Goal: Task Accomplishment & Management: Complete application form

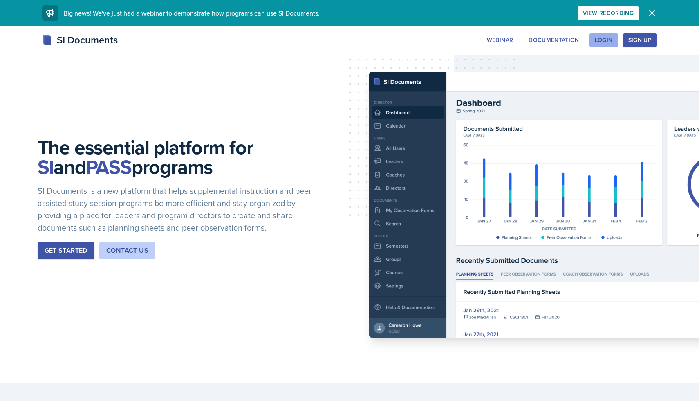
click at [601, 38] on div "Login" at bounding box center [604, 40] width 18 height 7
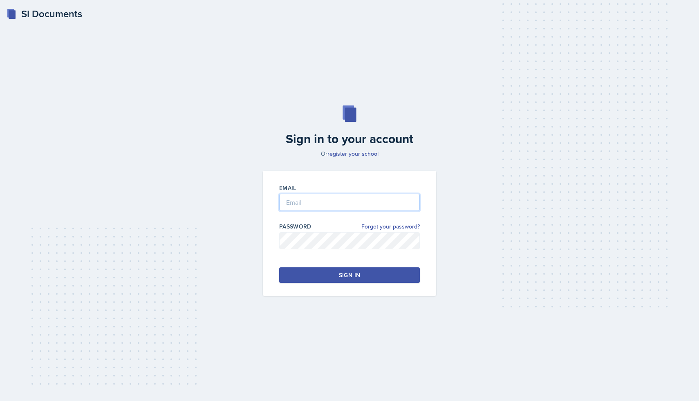
click at [325, 200] on input "email" at bounding box center [349, 202] width 141 height 17
type input "H"
type input "[EMAIL_ADDRESS][DOMAIN_NAME]"
click at [345, 278] on div "Sign in" at bounding box center [349, 275] width 21 height 8
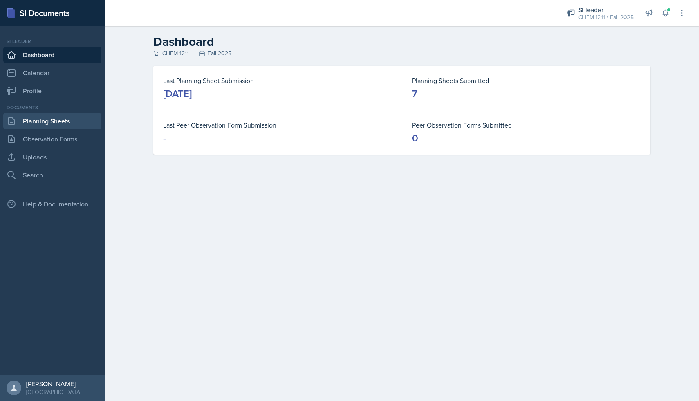
click at [56, 125] on link "Planning Sheets" at bounding box center [52, 121] width 98 height 16
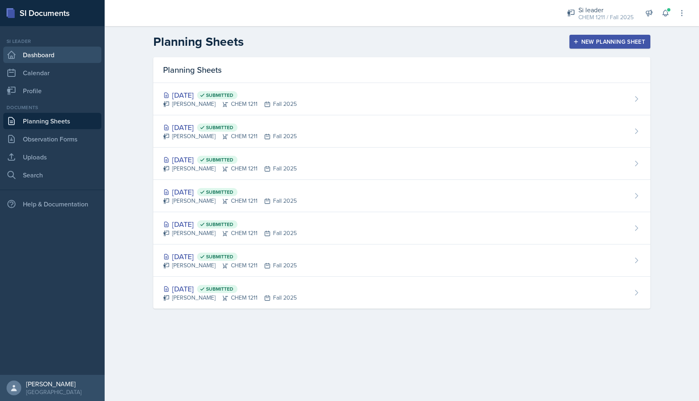
click at [49, 51] on link "Dashboard" at bounding box center [52, 55] width 98 height 16
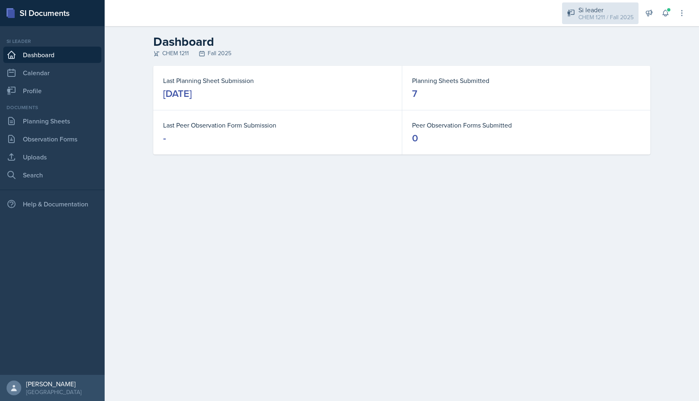
click at [602, 15] on div "CHEM 1211 / Fall 2025" at bounding box center [605, 17] width 55 height 9
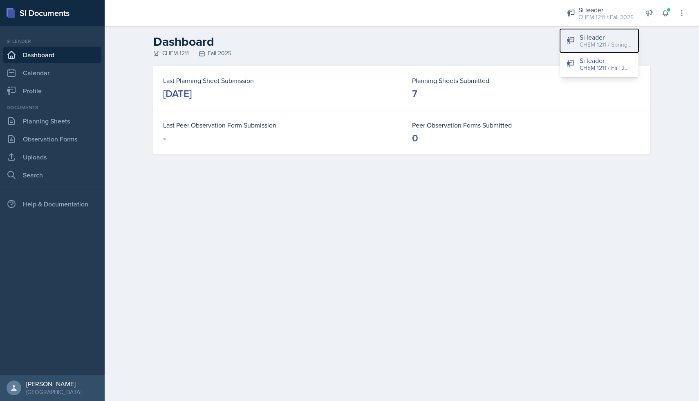
click at [601, 40] on div "CHEM 1211 / Spring 2025" at bounding box center [606, 44] width 52 height 9
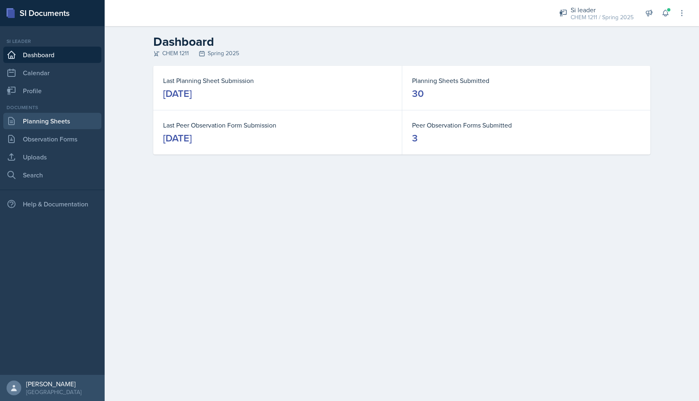
click at [68, 124] on link "Planning Sheets" at bounding box center [52, 121] width 98 height 16
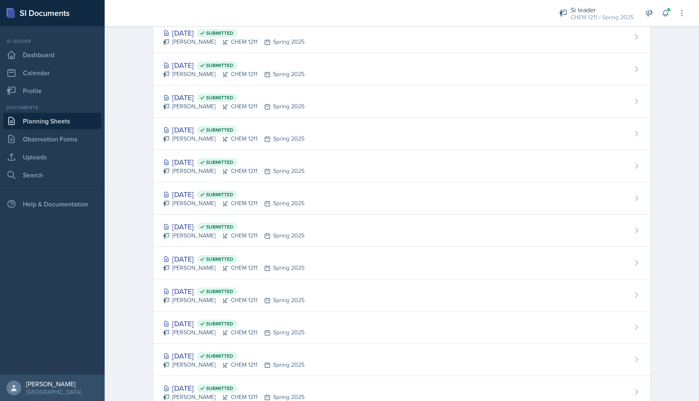
scroll to position [670, 0]
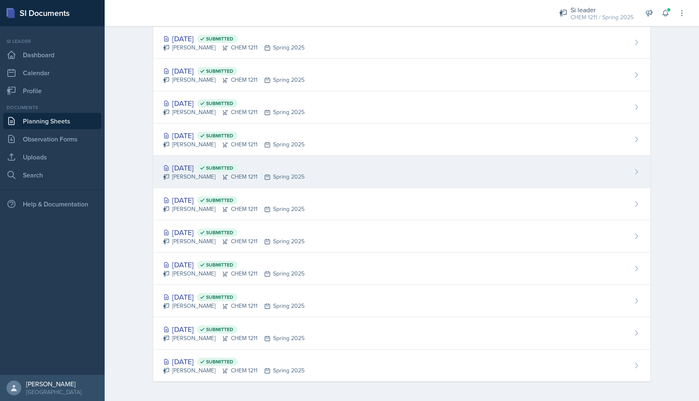
click at [223, 175] on icon at bounding box center [225, 177] width 5 height 5
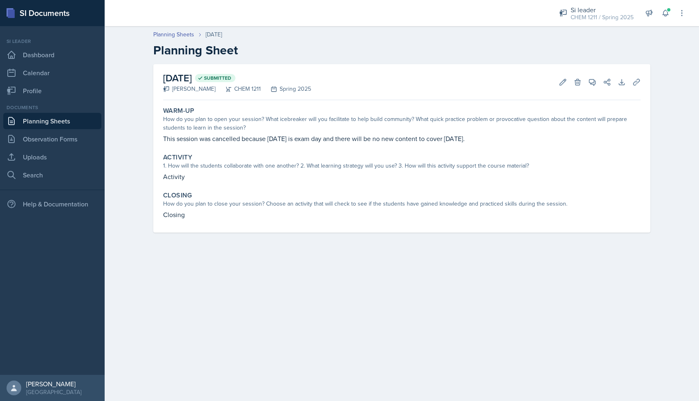
click at [79, 117] on link "Planning Sheets" at bounding box center [52, 121] width 98 height 16
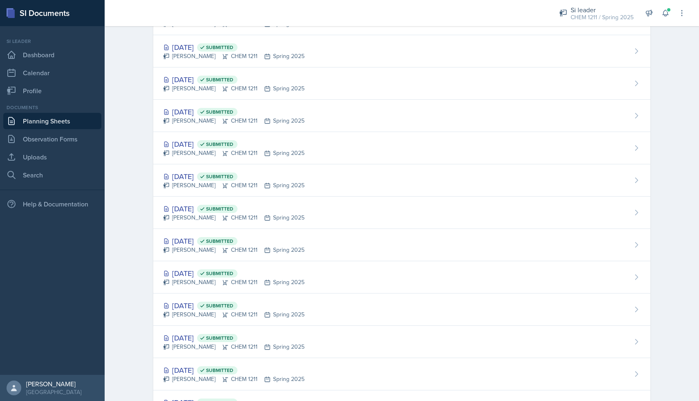
scroll to position [630, 0]
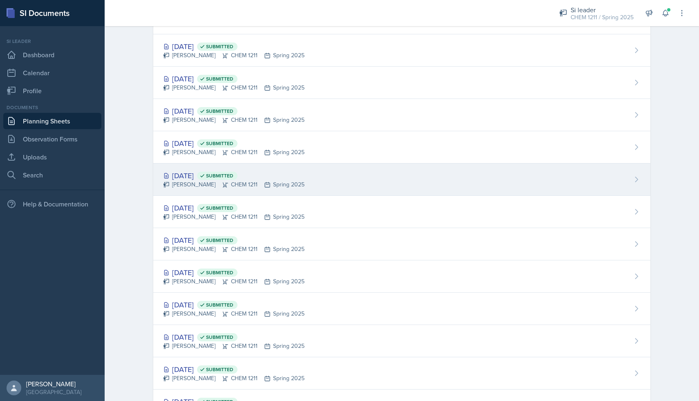
click at [204, 178] on div "[DATE] Submitted" at bounding box center [233, 175] width 141 height 11
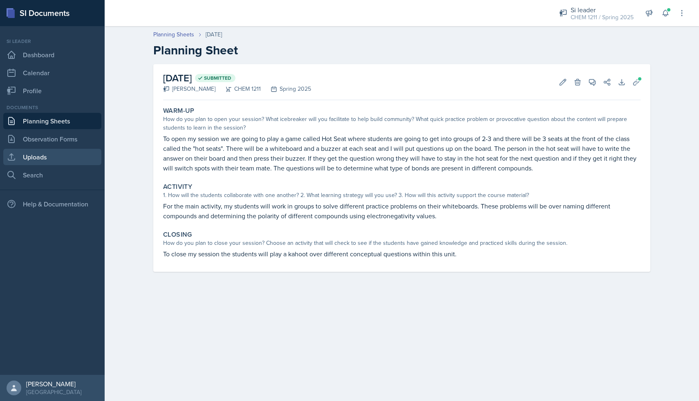
click at [59, 154] on link "Uploads" at bounding box center [52, 157] width 98 height 16
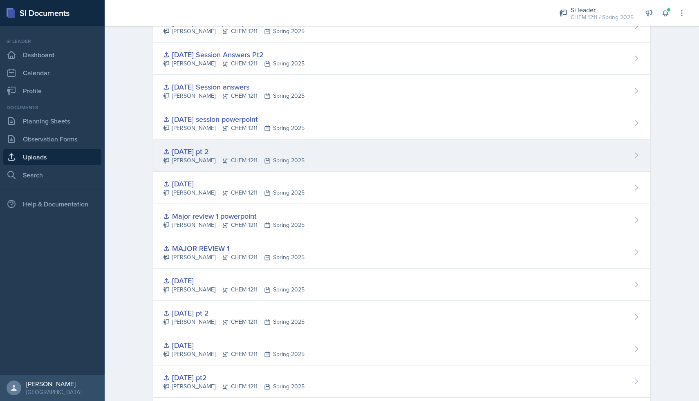
scroll to position [752, 0]
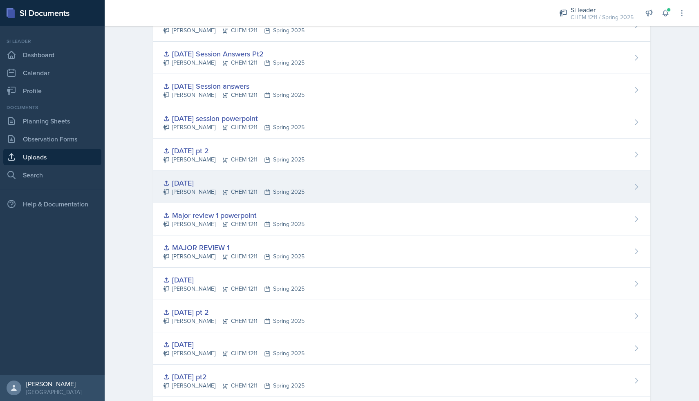
click at [255, 176] on div "[DATE] [PERSON_NAME] CHEM 1211 Spring 2025" at bounding box center [401, 187] width 497 height 32
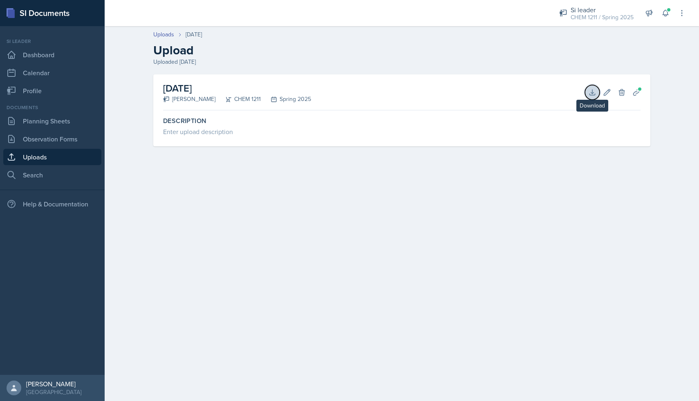
click at [588, 92] on button "Download" at bounding box center [592, 92] width 15 height 15
click at [45, 125] on link "Planning Sheets" at bounding box center [52, 121] width 98 height 16
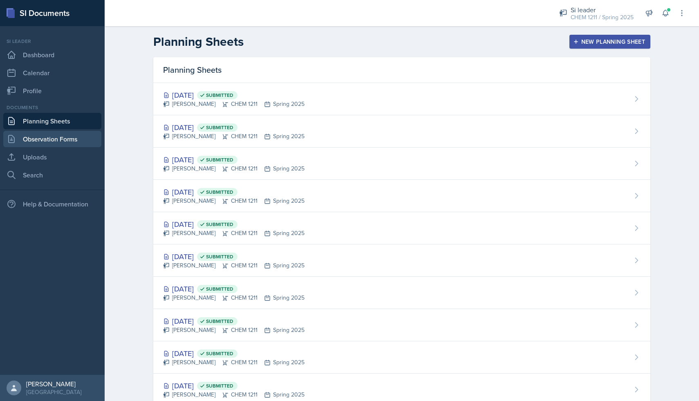
click at [51, 143] on link "Observation Forms" at bounding box center [52, 139] width 98 height 16
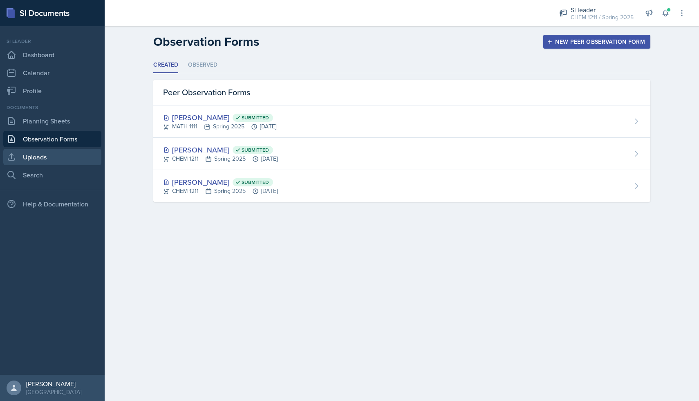
click at [53, 153] on link "Uploads" at bounding box center [52, 157] width 98 height 16
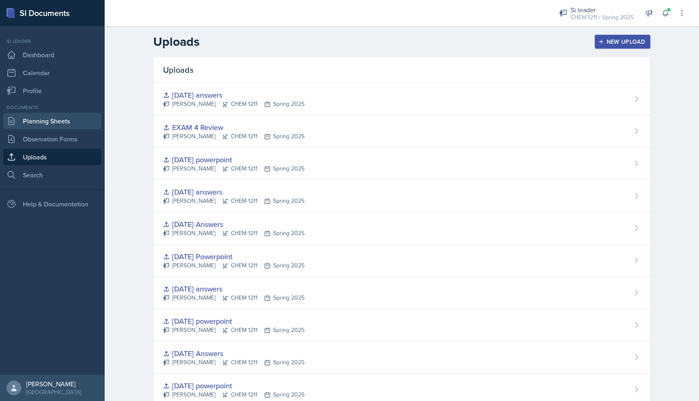
click at [57, 128] on link "Planning Sheets" at bounding box center [52, 121] width 98 height 16
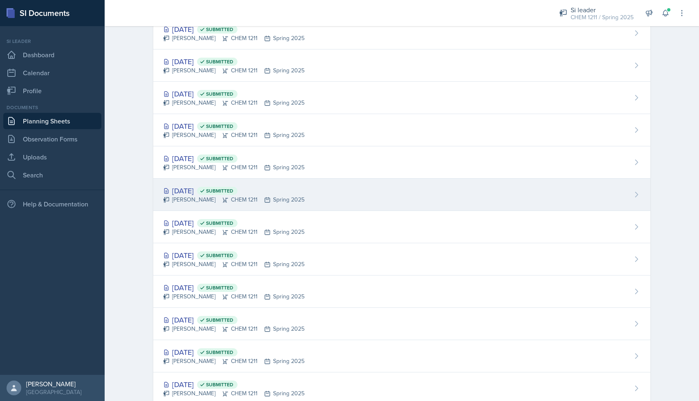
scroll to position [647, 0]
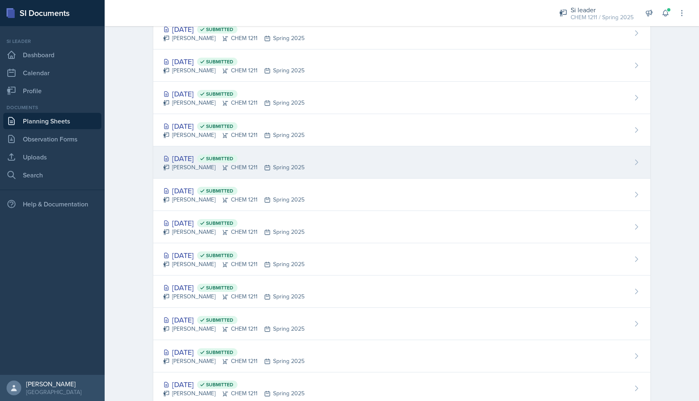
click at [207, 158] on div "[DATE] Submitted" at bounding box center [233, 158] width 141 height 11
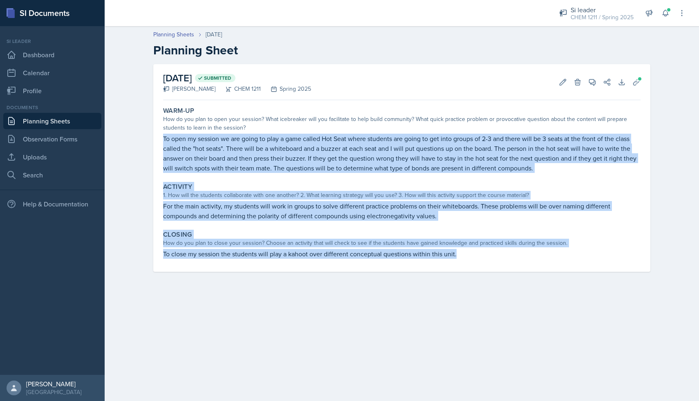
drag, startPoint x: 162, startPoint y: 139, endPoint x: 461, endPoint y: 255, distance: 321.0
click at [461, 255] on div "Warm-Up How do you plan to open your session? What icebreaker will you facilita…" at bounding box center [401, 187] width 477 height 168
copy div "To open my session we are going to play a game called Hot Seat where students a…"
click at [355, 271] on div "Warm-Up How do you plan to open your session? What icebreaker will you facilita…" at bounding box center [401, 187] width 477 height 168
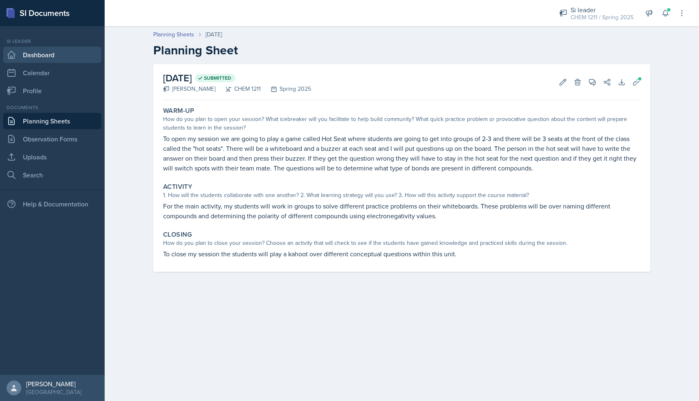
click at [43, 56] on link "Dashboard" at bounding box center [52, 55] width 98 height 16
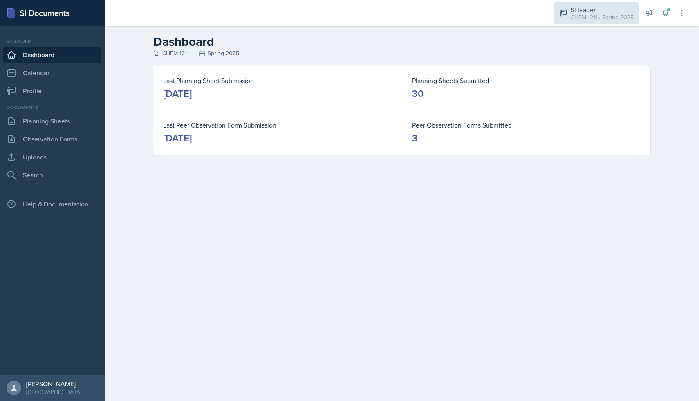
click at [593, 20] on div "CHEM 1211 / Spring 2025" at bounding box center [602, 17] width 63 height 9
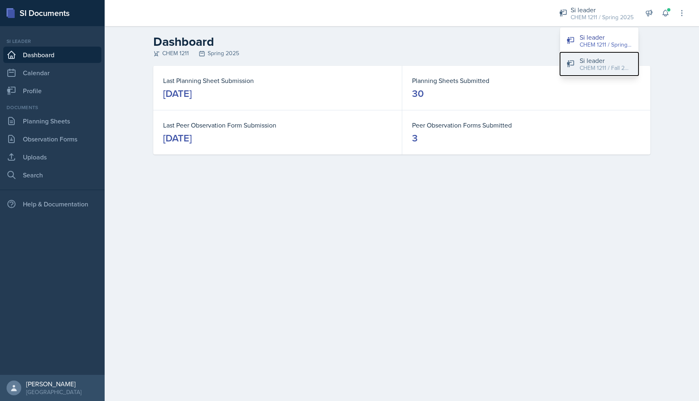
click at [596, 61] on div "Si leader" at bounding box center [606, 61] width 52 height 10
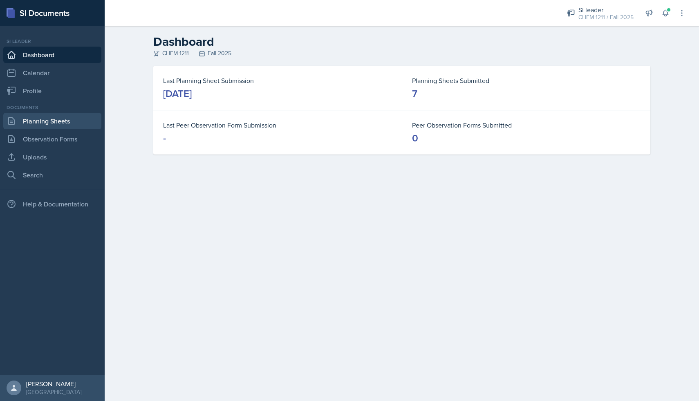
click at [50, 120] on link "Planning Sheets" at bounding box center [52, 121] width 98 height 16
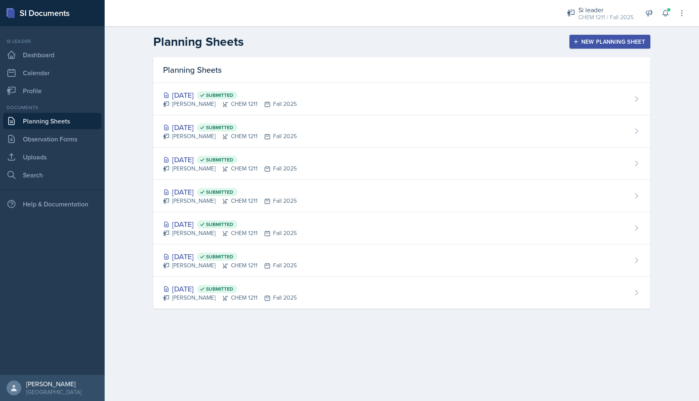
click at [583, 42] on div "New Planning Sheet" at bounding box center [610, 41] width 70 height 7
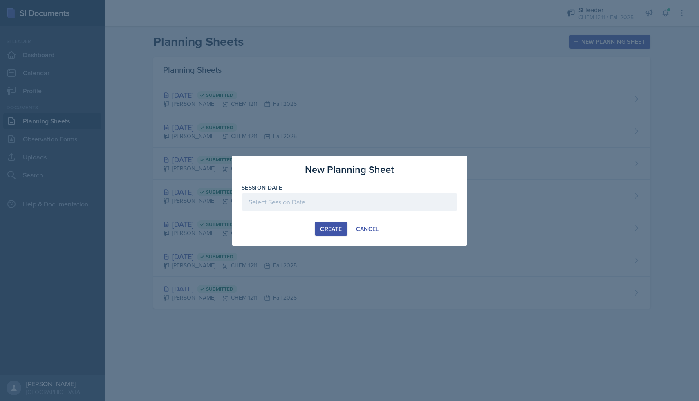
click at [346, 197] on div at bounding box center [350, 201] width 216 height 17
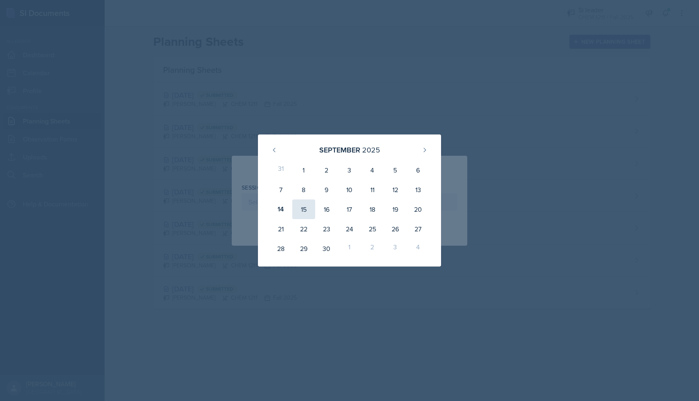
click at [298, 207] on div "15" at bounding box center [303, 209] width 23 height 20
type input "[DATE]"
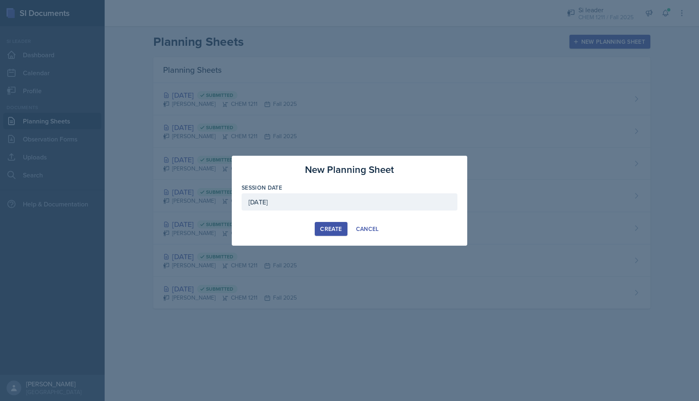
click at [337, 232] on div "Create" at bounding box center [331, 229] width 22 height 7
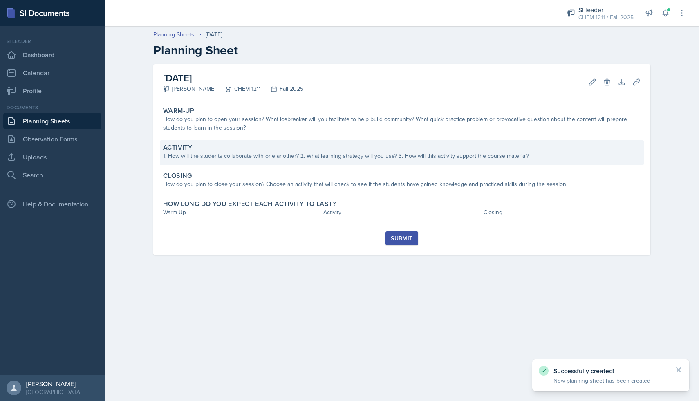
click at [302, 159] on div "1. How will the students collaborate with one another? 2. What learning strateg…" at bounding box center [401, 156] width 477 height 9
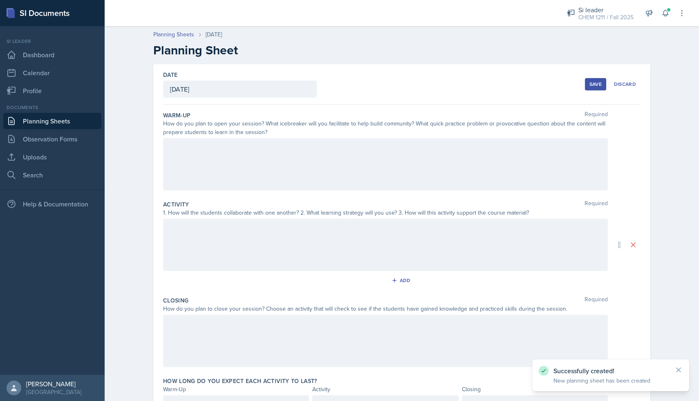
click at [302, 159] on div at bounding box center [385, 164] width 445 height 52
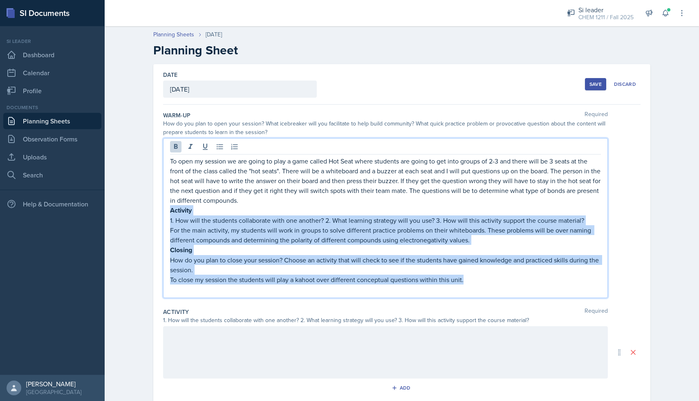
drag, startPoint x: 466, startPoint y: 282, endPoint x: 169, endPoint y: 210, distance: 305.2
click at [169, 210] on div "To open my session we are going to play a game called Hot Seat where students a…" at bounding box center [385, 218] width 445 height 160
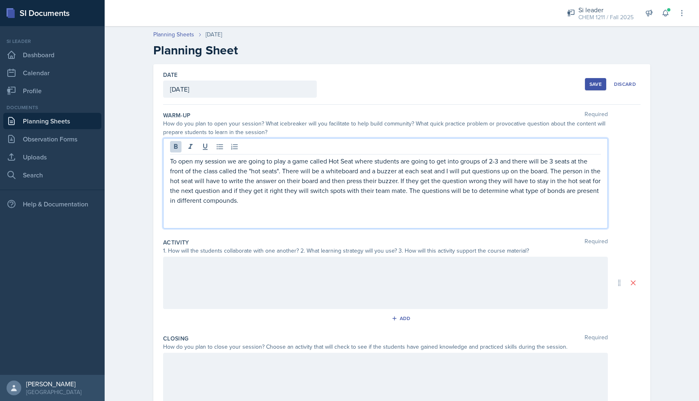
click at [275, 285] on div at bounding box center [385, 283] width 445 height 52
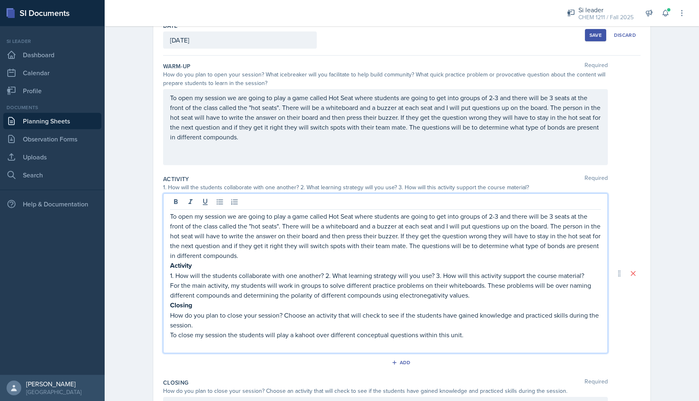
scroll to position [54, 0]
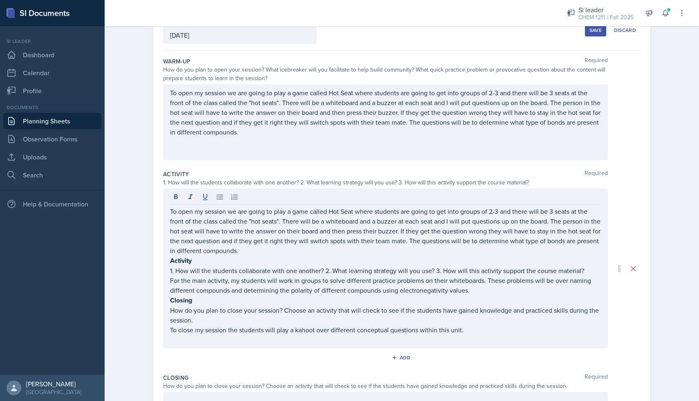
drag, startPoint x: 170, startPoint y: 210, endPoint x: 211, endPoint y: 269, distance: 71.6
click at [211, 269] on div "To open my session we are going to play a game called Hot Seat where students a…" at bounding box center [385, 268] width 445 height 160
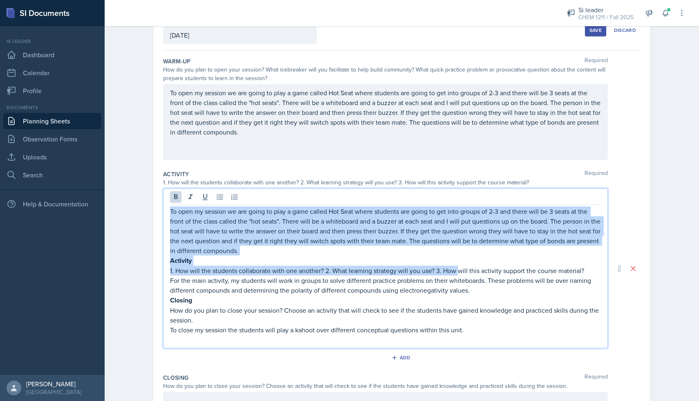
drag, startPoint x: 171, startPoint y: 211, endPoint x: 458, endPoint y: 271, distance: 293.0
click at [458, 271] on div "To open my session we are going to play a game called Hot Seat where students a…" at bounding box center [385, 275] width 431 height 138
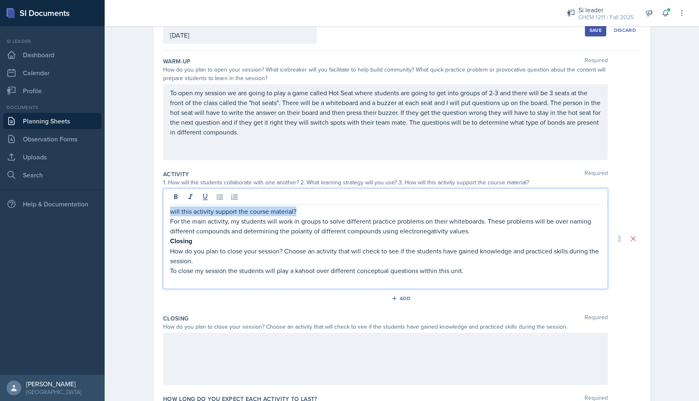
drag, startPoint x: 304, startPoint y: 212, endPoint x: 157, endPoint y: 209, distance: 147.6
click at [157, 209] on div "Date [DATE] [DATE] 31 1 2 3 4 5 6 7 8 9 10 11 12 13 14 15 16 17 18 19 20 21 22 …" at bounding box center [401, 226] width 497 height 433
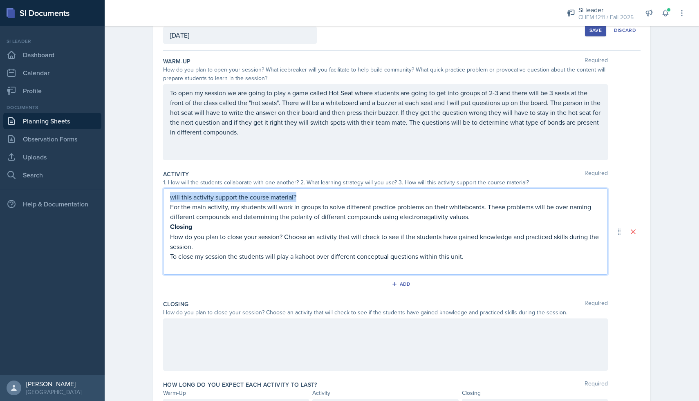
scroll to position [40, 0]
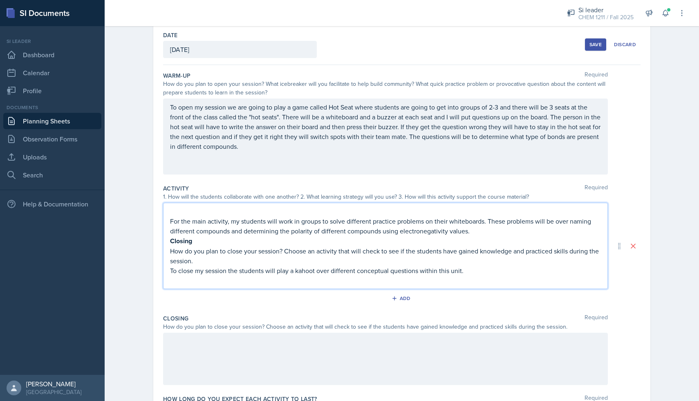
click at [172, 225] on p "For the main activity, my students will work in groups to solve different pract…" at bounding box center [385, 226] width 431 height 20
click at [171, 224] on p "For the main activity, my students will work in groups to solve different pract…" at bounding box center [385, 226] width 431 height 20
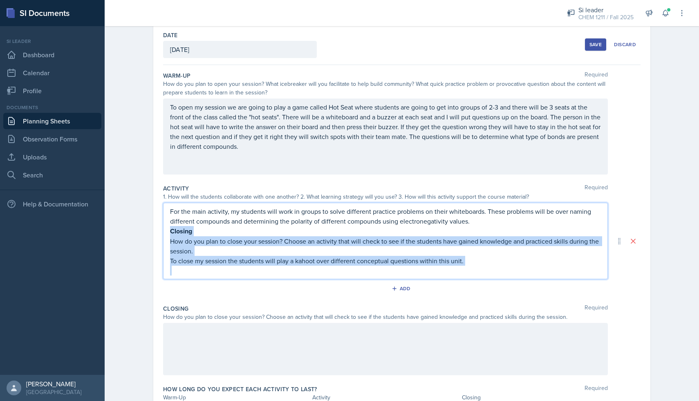
drag, startPoint x: 170, startPoint y: 231, endPoint x: 511, endPoint y: 272, distance: 343.3
click at [511, 272] on div "For the main activity, my students will work in groups to solve different pract…" at bounding box center [385, 240] width 431 height 69
copy div "Closing How do you plan to close your session? Choose an activity that will che…"
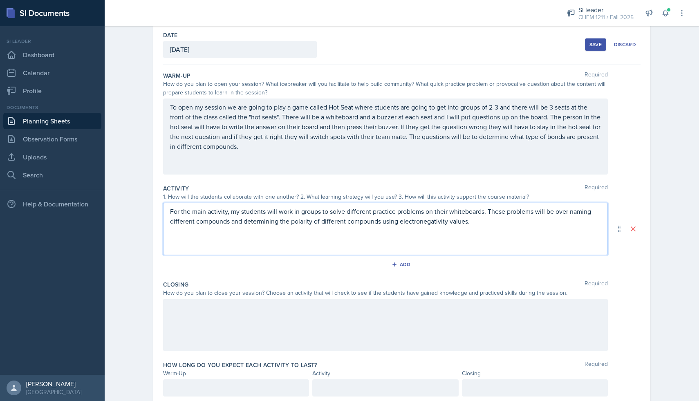
click at [438, 319] on div at bounding box center [385, 325] width 445 height 52
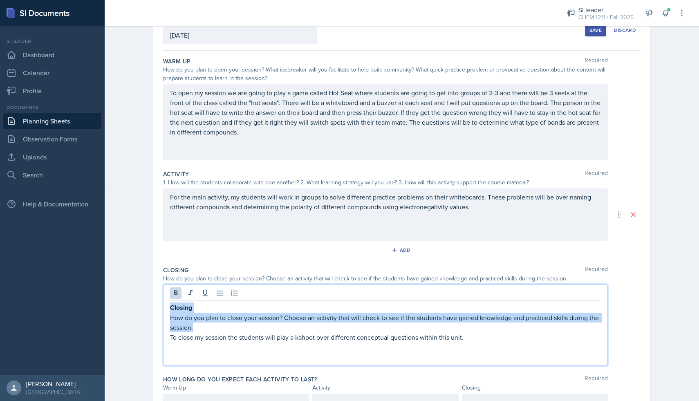
drag, startPoint x: 201, startPoint y: 329, endPoint x: 169, endPoint y: 307, distance: 38.3
click at [169, 307] on div "Closing How do you plan to close your session? Choose an activity that will che…" at bounding box center [385, 324] width 445 height 81
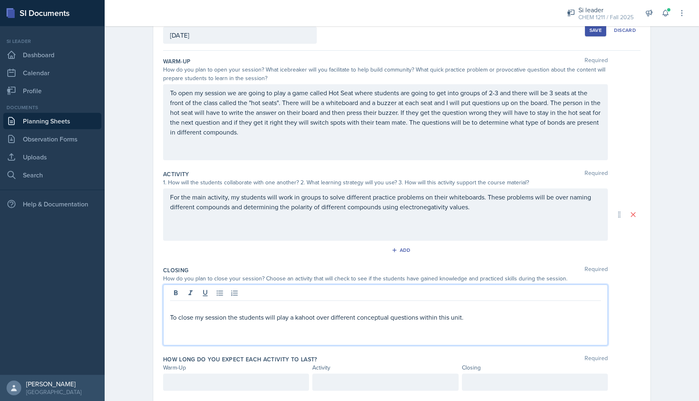
click at [170, 319] on p "To close my session the students will play a kahoot over different conceptual q…" at bounding box center [385, 317] width 431 height 10
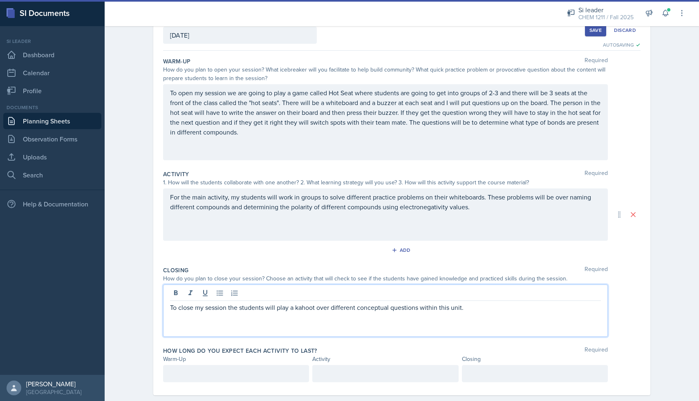
scroll to position [68, 0]
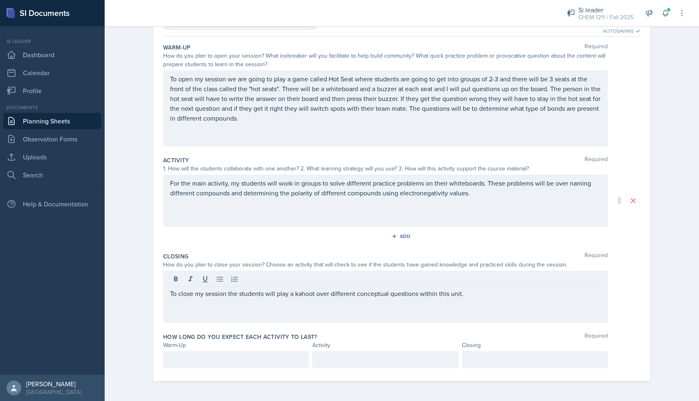
click at [203, 354] on div at bounding box center [236, 359] width 146 height 17
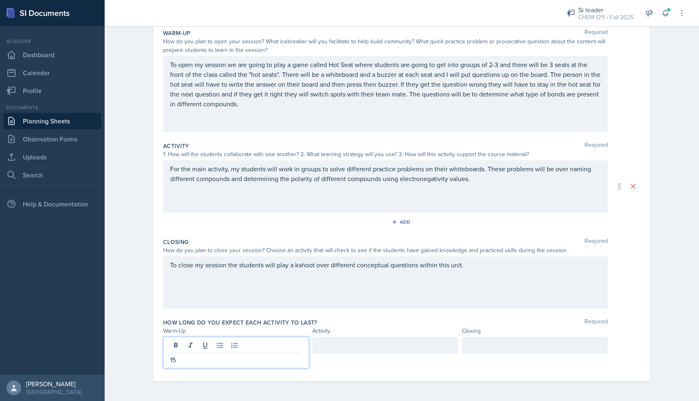
click at [351, 353] on div at bounding box center [385, 345] width 146 height 17
click at [486, 351] on div at bounding box center [535, 345] width 146 height 17
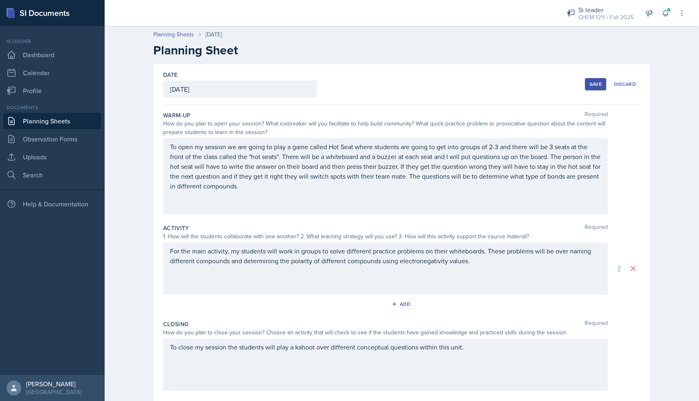
click at [597, 82] on div "Save" at bounding box center [595, 84] width 12 height 7
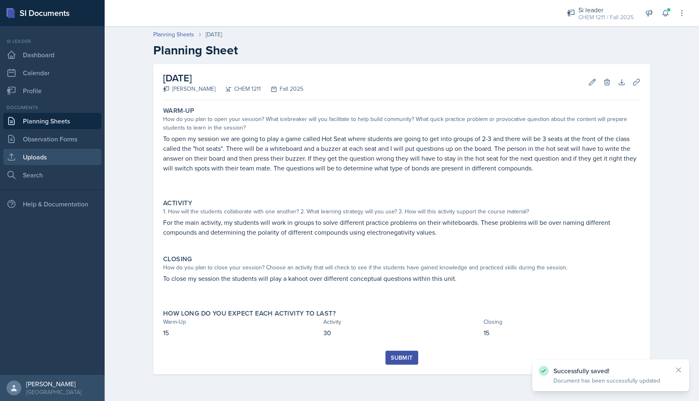
click at [61, 152] on link "Uploads" at bounding box center [52, 157] width 98 height 16
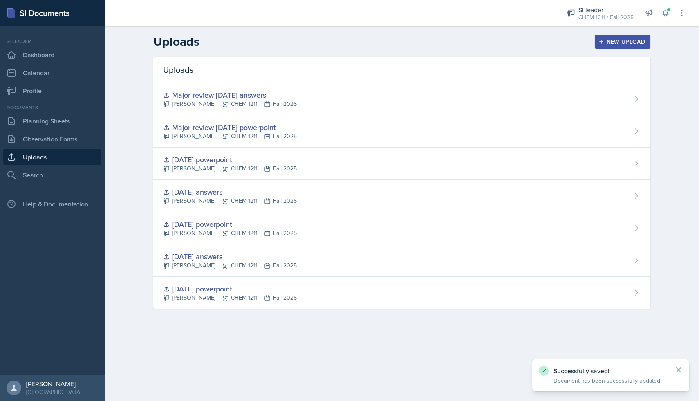
click at [603, 41] on icon "button" at bounding box center [601, 42] width 6 height 6
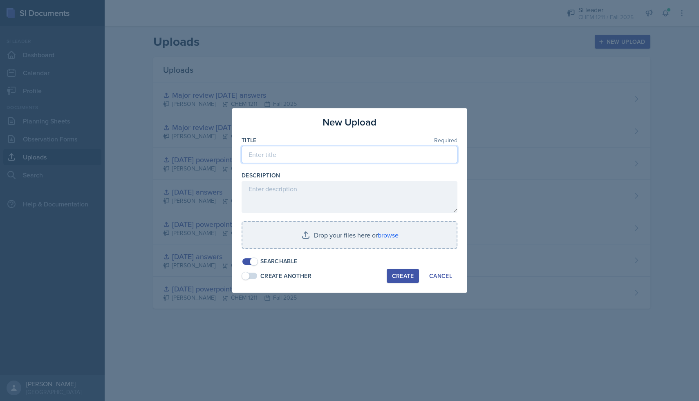
click at [315, 158] on input at bounding box center [350, 154] width 216 height 17
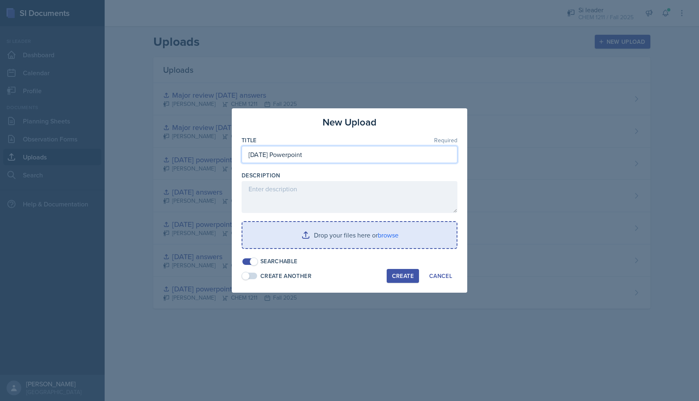
type input "[DATE] Powerpoint"
click at [336, 225] on input "file" at bounding box center [349, 235] width 214 height 26
click at [345, 237] on input "file" at bounding box center [349, 235] width 214 height 26
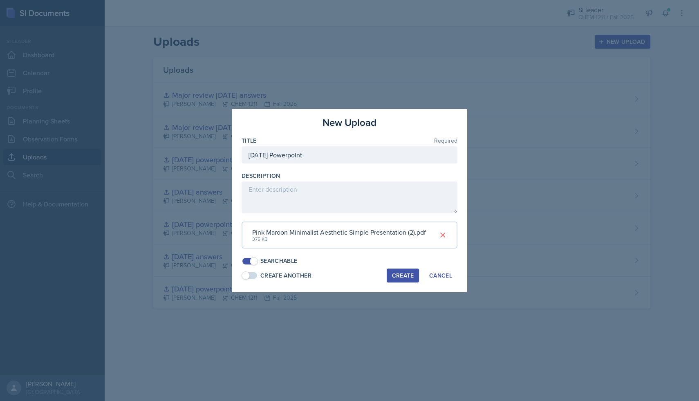
click at [404, 275] on div "Create" at bounding box center [403, 275] width 22 height 7
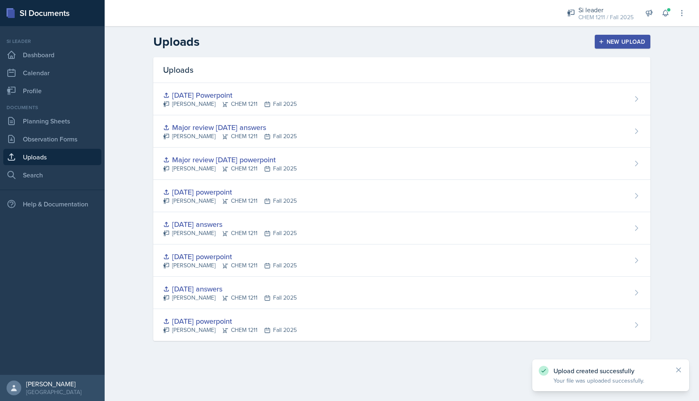
click at [32, 63] on div "Si leader Dashboard Calendar Profile" at bounding box center [52, 68] width 98 height 61
click at [35, 61] on link "Dashboard" at bounding box center [52, 55] width 98 height 16
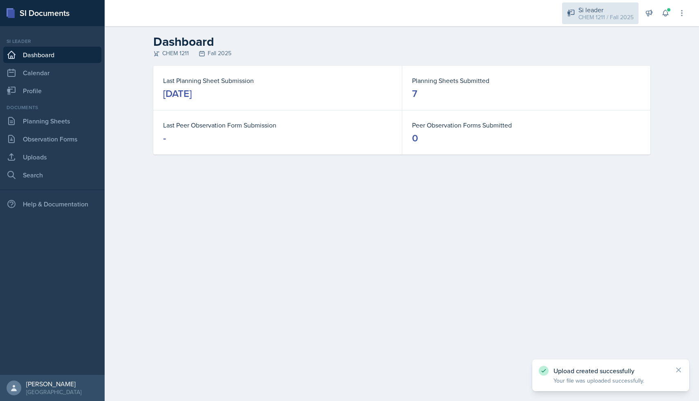
click at [612, 22] on div "Si leader CHEM 1211 / Fall 2025" at bounding box center [600, 13] width 76 height 22
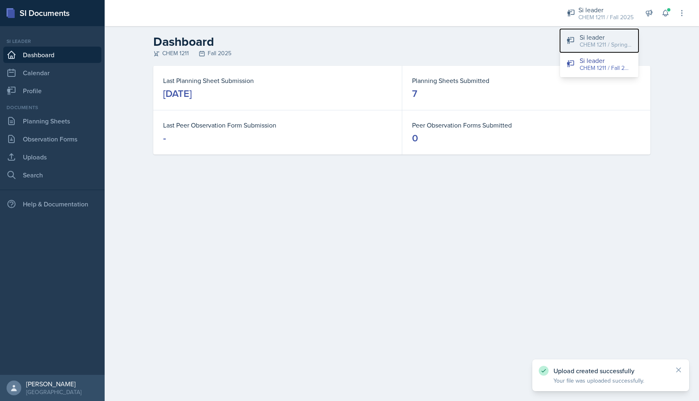
click at [602, 37] on div "Si leader" at bounding box center [606, 37] width 52 height 10
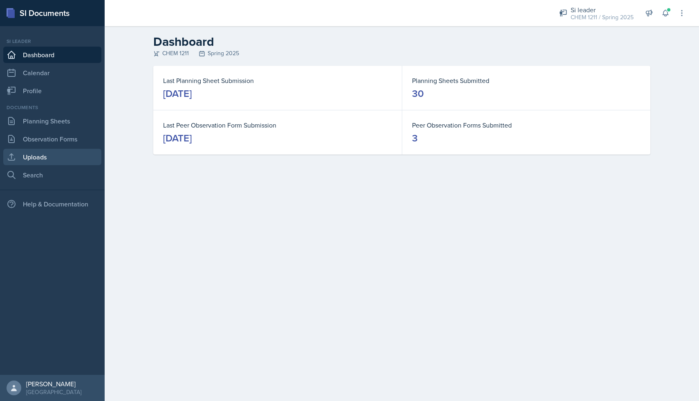
click at [59, 153] on link "Uploads" at bounding box center [52, 157] width 98 height 16
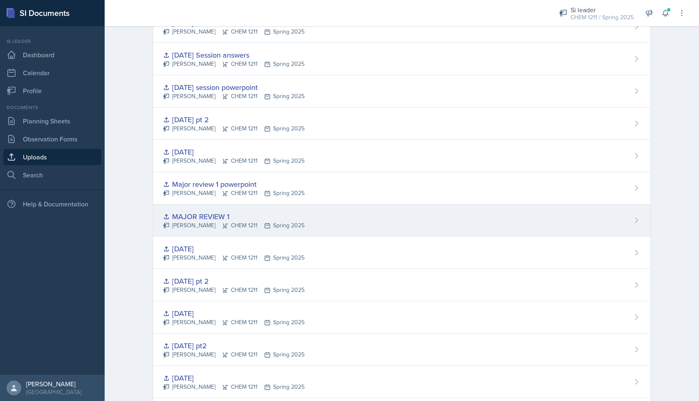
scroll to position [781, 0]
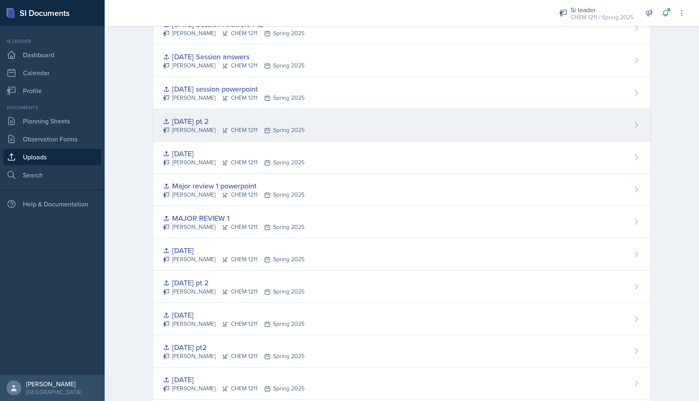
click at [233, 135] on div "[DATE] pt 2 [PERSON_NAME] CHEM 1211 Spring 2025" at bounding box center [401, 125] width 497 height 32
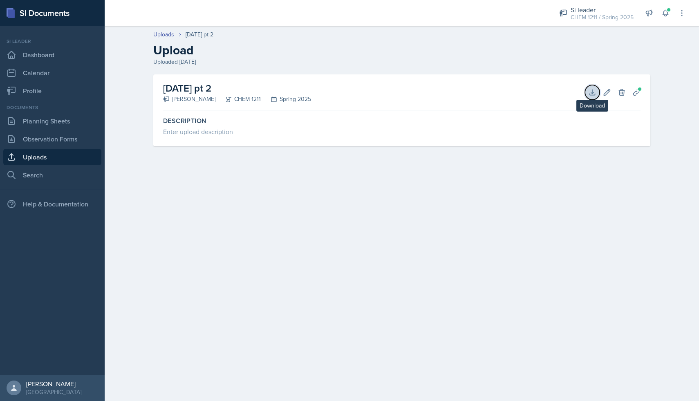
click at [588, 95] on icon at bounding box center [592, 92] width 8 height 8
click at [42, 58] on link "Dashboard" at bounding box center [52, 55] width 98 height 16
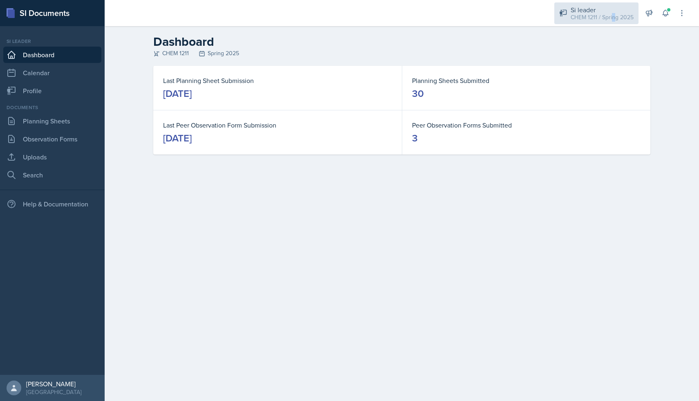
click at [613, 18] on div "CHEM 1211 / Spring 2025" at bounding box center [602, 17] width 63 height 9
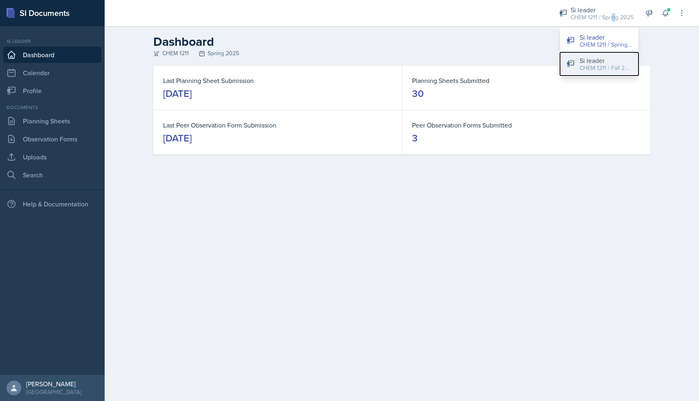
click at [604, 65] on div "CHEM 1211 / Fall 2025" at bounding box center [606, 68] width 52 height 9
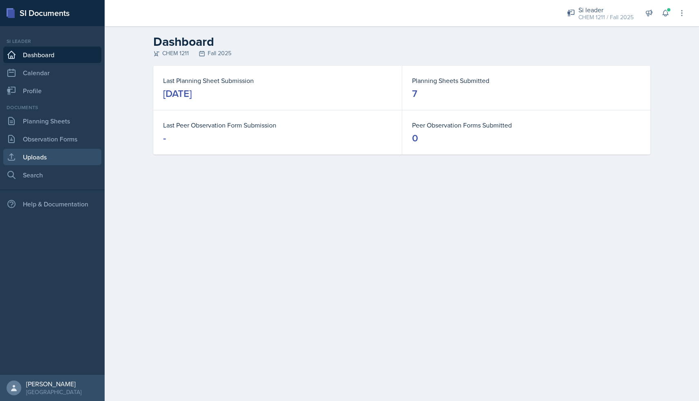
click at [46, 152] on link "Uploads" at bounding box center [52, 157] width 98 height 16
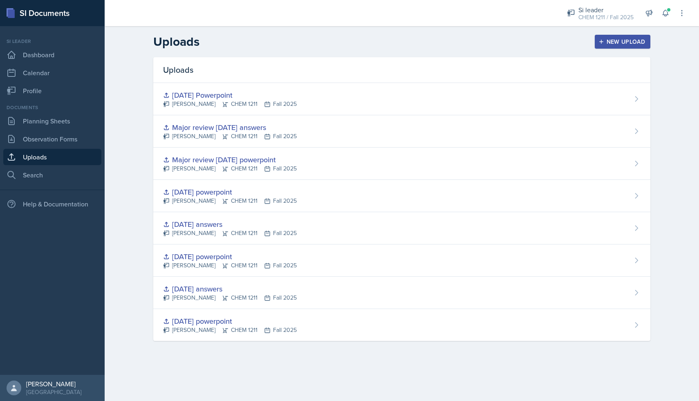
click at [621, 46] on button "New Upload" at bounding box center [623, 42] width 56 height 14
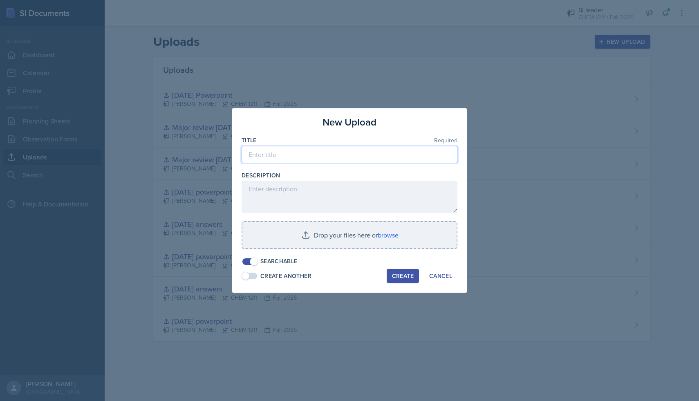
click at [360, 152] on input at bounding box center [350, 154] width 216 height 17
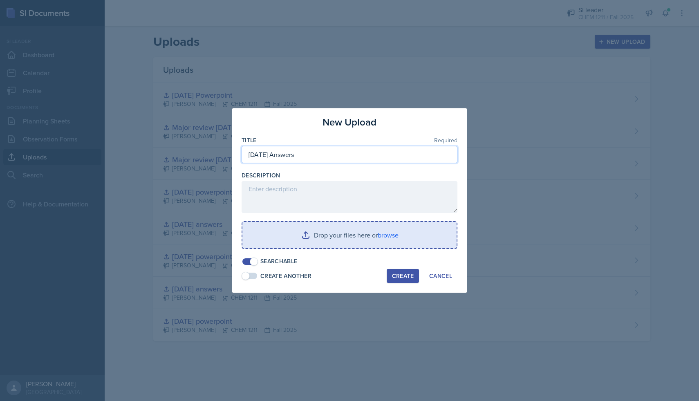
type input "[DATE] Answers"
click at [374, 228] on input "file" at bounding box center [349, 235] width 214 height 26
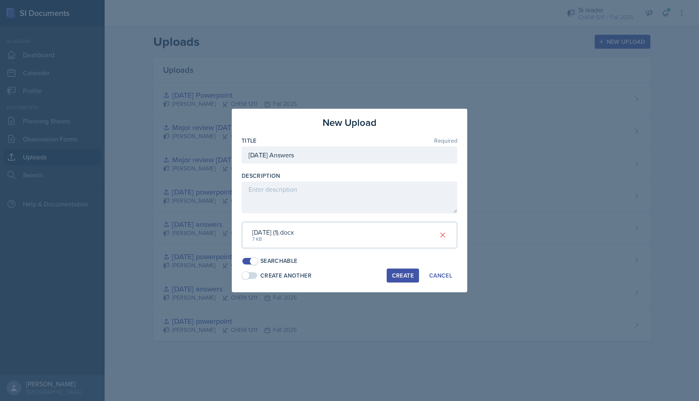
click at [406, 281] on button "Create" at bounding box center [403, 276] width 32 height 14
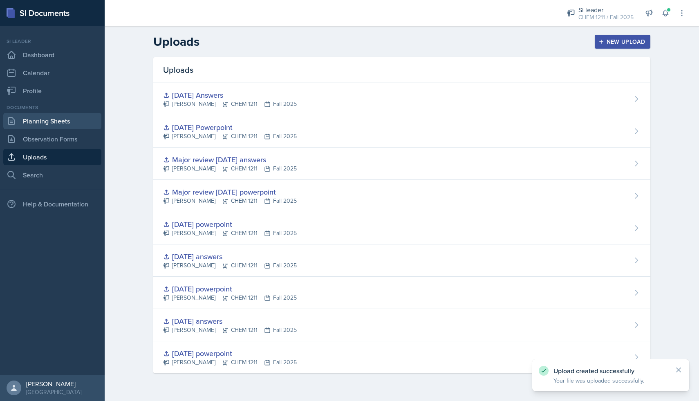
click at [51, 114] on link "Planning Sheets" at bounding box center [52, 121] width 98 height 16
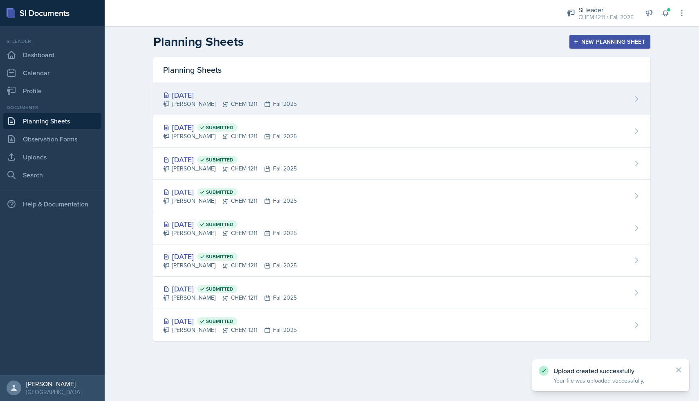
click at [253, 89] on div "[DATE] [PERSON_NAME] CHEM 1211 Fall 2025" at bounding box center [401, 99] width 497 height 32
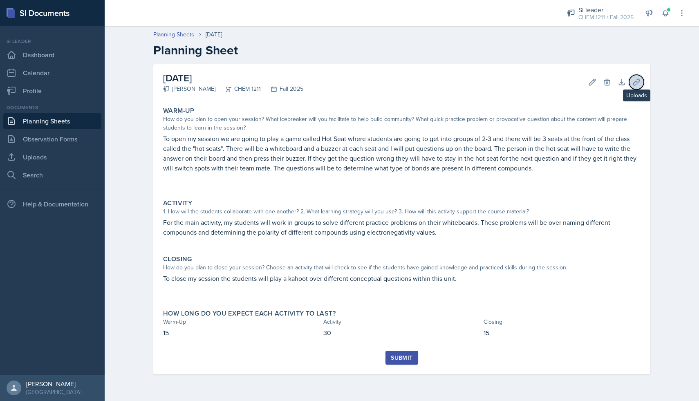
click at [634, 82] on icon at bounding box center [636, 82] width 6 height 6
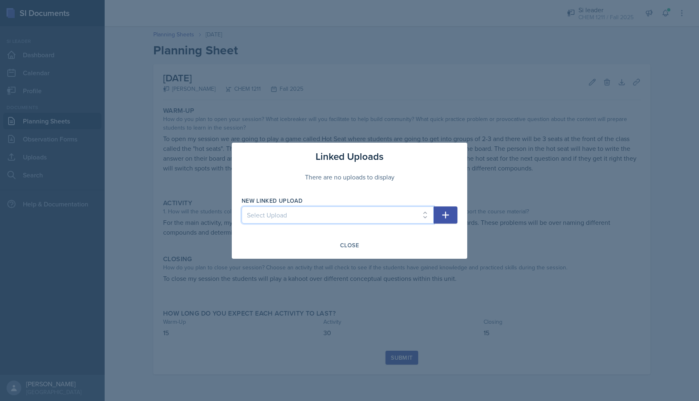
click at [425, 215] on select "Select Upload [DATE] powerpoint [DATE] answers [DATE] powerpoint [DATE] answers…" at bounding box center [338, 214] width 192 height 17
select select "34eb9ff6-5c5b-4237-8925-10ce839417de"
click at [242, 206] on select "Select Upload [DATE] powerpoint [DATE] answers [DATE] powerpoint [DATE] answers…" at bounding box center [338, 214] width 192 height 17
click at [451, 214] on button "button" at bounding box center [446, 214] width 24 height 17
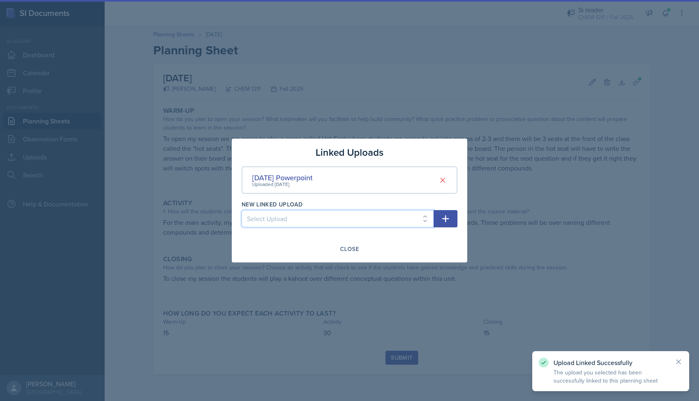
click at [425, 217] on select "Select Upload [DATE] powerpoint [DATE] answers [DATE] powerpoint [DATE] answers…" at bounding box center [338, 218] width 192 height 17
select select "2e7a0f41-fe34-48ca-918e-0ab864de27eb"
click at [242, 210] on select "Select Upload [DATE] powerpoint [DATE] answers [DATE] powerpoint [DATE] answers…" at bounding box center [338, 218] width 192 height 17
click at [441, 222] on icon "button" at bounding box center [446, 219] width 10 height 10
select select
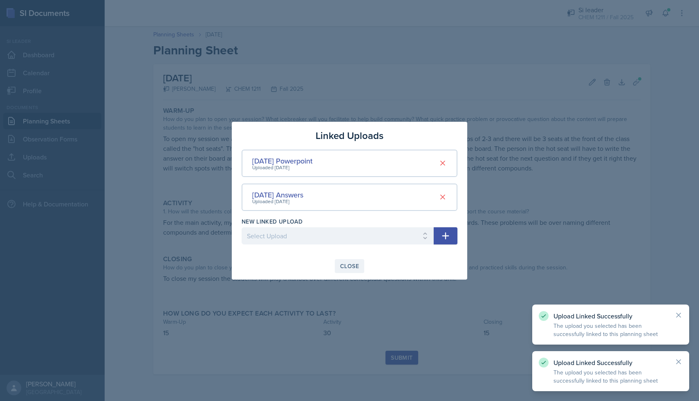
click at [351, 266] on div "Close" at bounding box center [349, 266] width 19 height 7
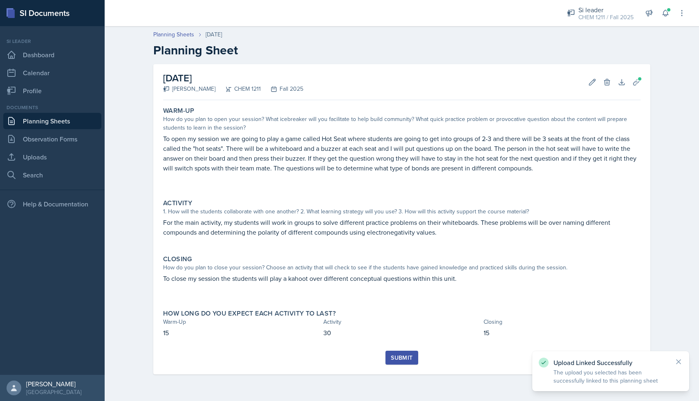
click at [398, 355] on div "Submit" at bounding box center [402, 357] width 22 height 7
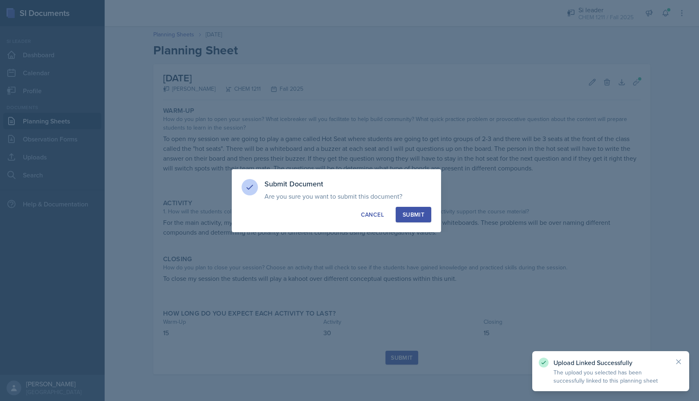
click at [413, 215] on div "Submit" at bounding box center [414, 214] width 22 height 8
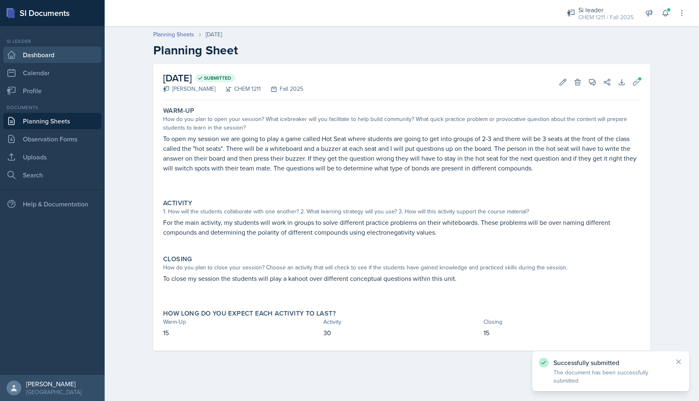
click at [53, 56] on link "Dashboard" at bounding box center [52, 55] width 98 height 16
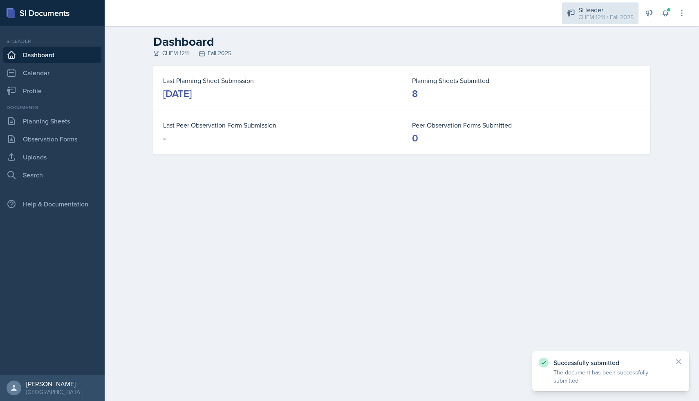
click at [599, 10] on div "Si leader" at bounding box center [605, 10] width 55 height 10
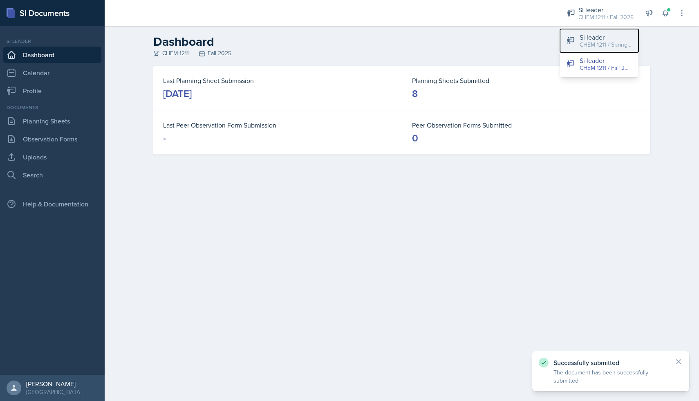
click at [590, 35] on div "Si leader" at bounding box center [606, 37] width 52 height 10
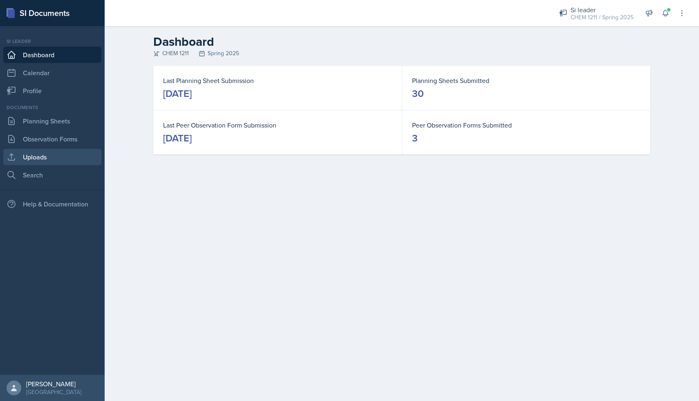
click at [48, 157] on link "Uploads" at bounding box center [52, 157] width 98 height 16
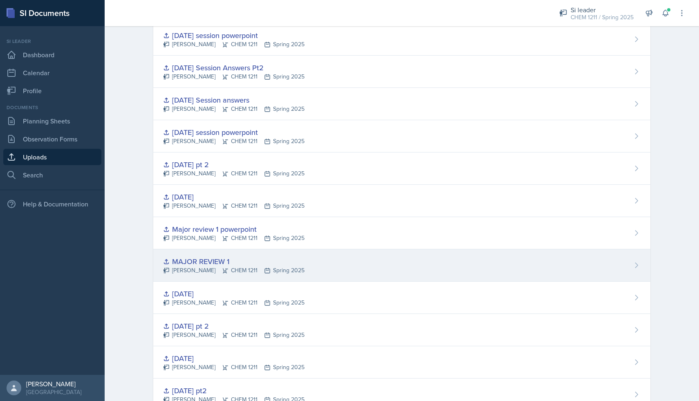
scroll to position [707, 0]
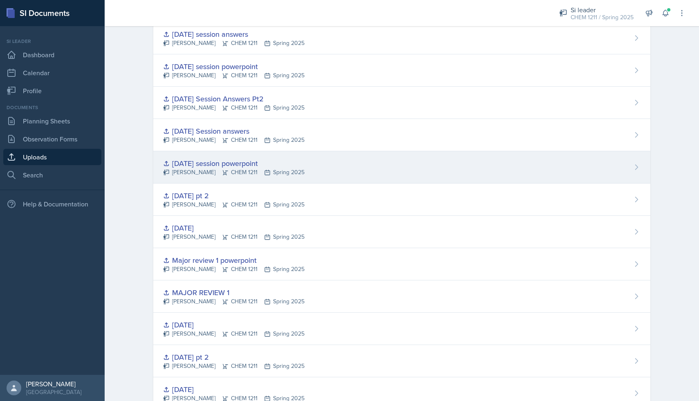
click at [249, 172] on div "[PERSON_NAME] CHEM 1211 Spring 2025" at bounding box center [233, 172] width 141 height 9
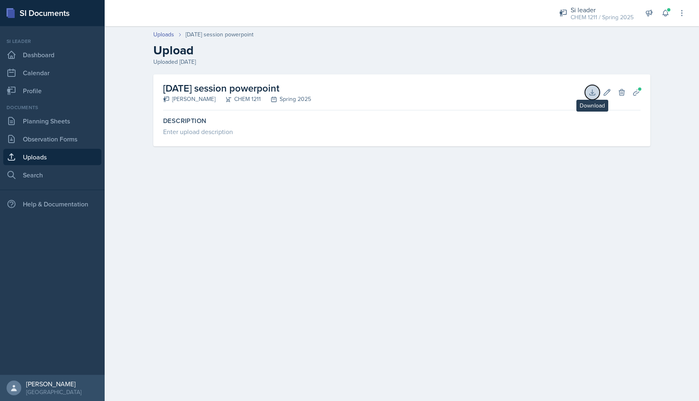
click at [593, 96] on button "Download" at bounding box center [592, 92] width 15 height 15
click at [52, 157] on link "Uploads" at bounding box center [52, 157] width 98 height 16
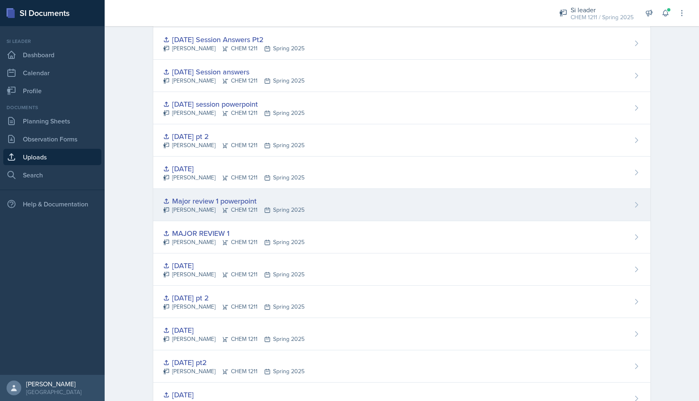
scroll to position [766, 0]
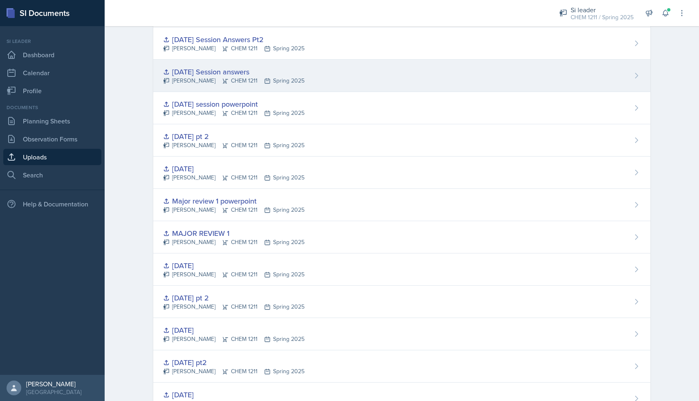
click at [243, 76] on div "[DATE] Session answers" at bounding box center [233, 71] width 141 height 11
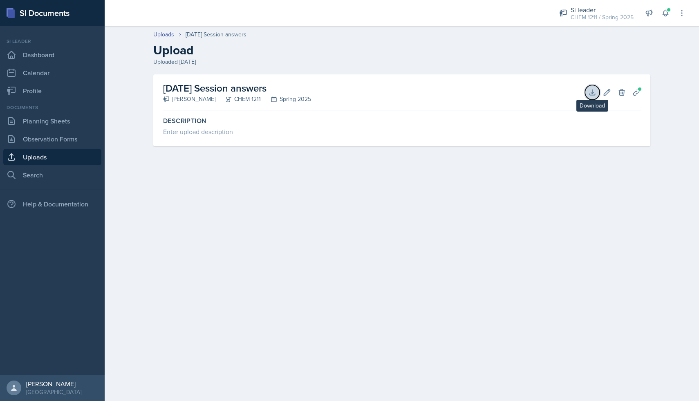
click at [594, 87] on button "Download" at bounding box center [592, 92] width 15 height 15
click at [56, 125] on link "Planning Sheets" at bounding box center [52, 121] width 98 height 16
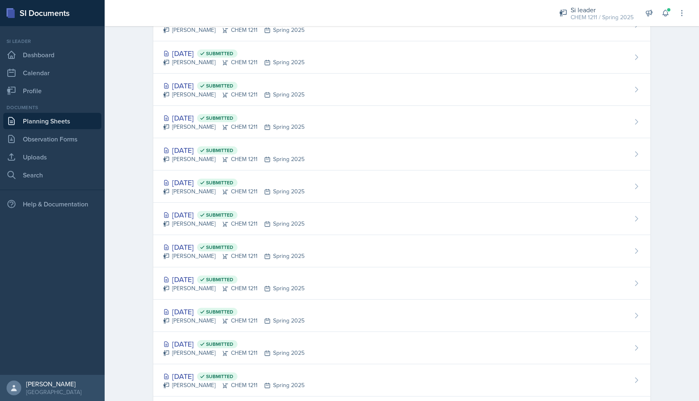
scroll to position [562, 0]
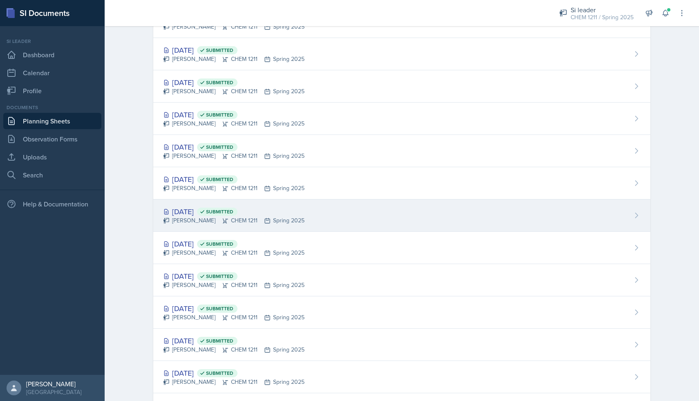
click at [198, 213] on div "[DATE] Submitted" at bounding box center [233, 211] width 141 height 11
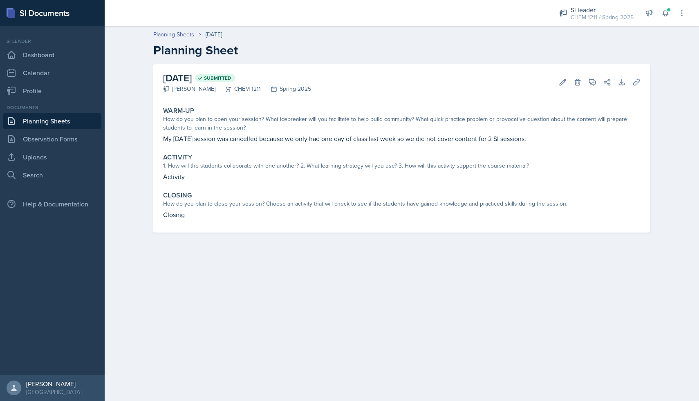
click at [60, 118] on link "Planning Sheets" at bounding box center [52, 121] width 98 height 16
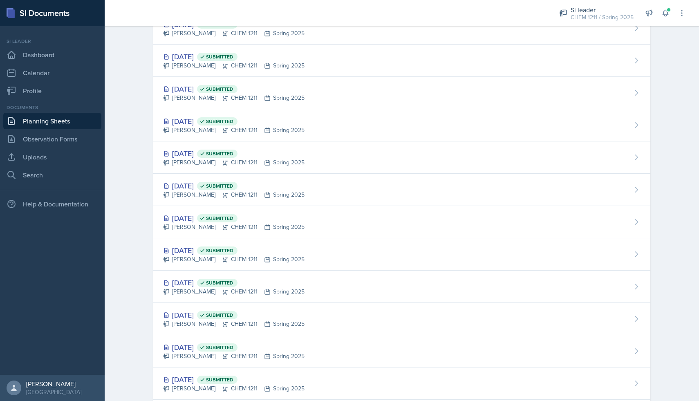
scroll to position [617, 0]
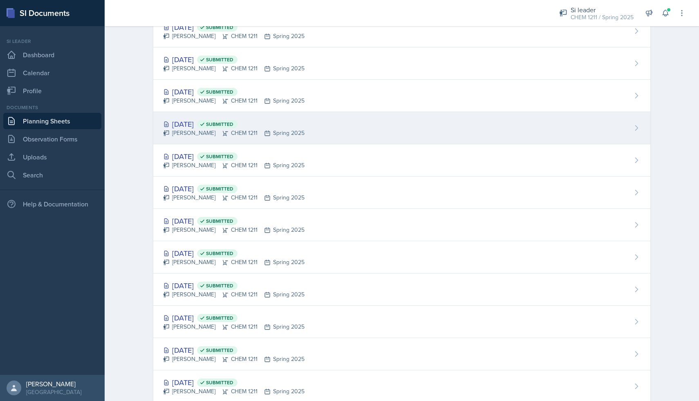
click at [197, 136] on div "[PERSON_NAME] CHEM 1211 Spring 2025" at bounding box center [233, 133] width 141 height 9
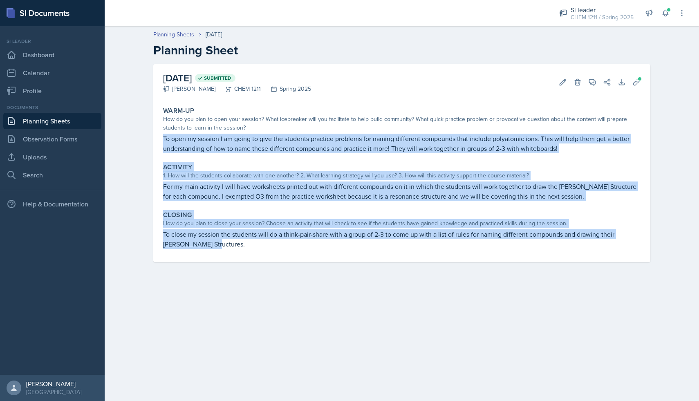
drag, startPoint x: 163, startPoint y: 136, endPoint x: 255, endPoint y: 253, distance: 148.8
click at [255, 253] on div "Warm-Up How do you plan to open your session? What icebreaker will you facilita…" at bounding box center [401, 182] width 477 height 159
copy div "To open my session I am going to give the students practice problems for naming…"
click at [56, 54] on link "Dashboard" at bounding box center [52, 55] width 98 height 16
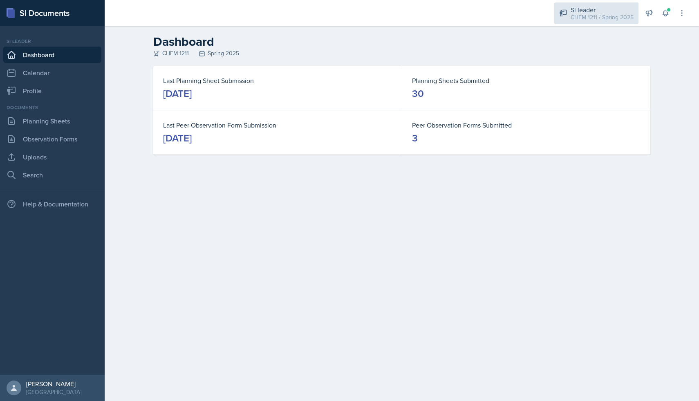
click at [571, 20] on div "CHEM 1211 / Spring 2025" at bounding box center [602, 17] width 63 height 9
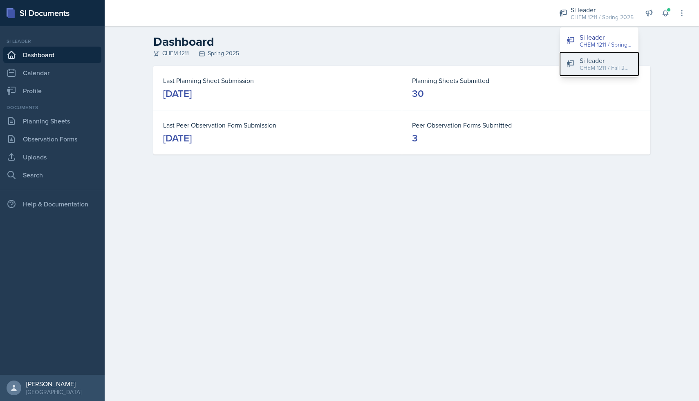
click at [578, 61] on button "Si leader CHEM 1211 / Fall 2025" at bounding box center [599, 63] width 78 height 23
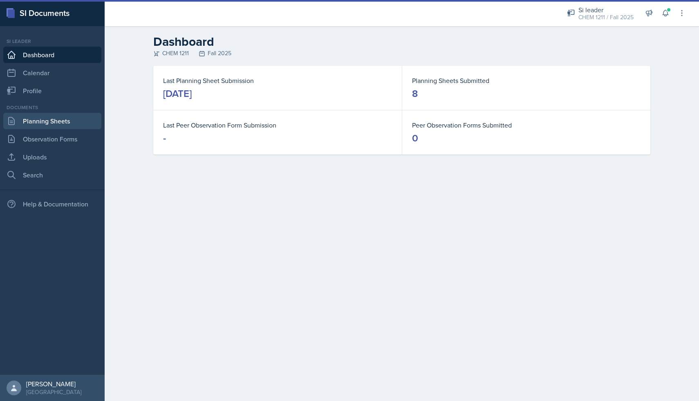
click at [66, 128] on link "Planning Sheets" at bounding box center [52, 121] width 98 height 16
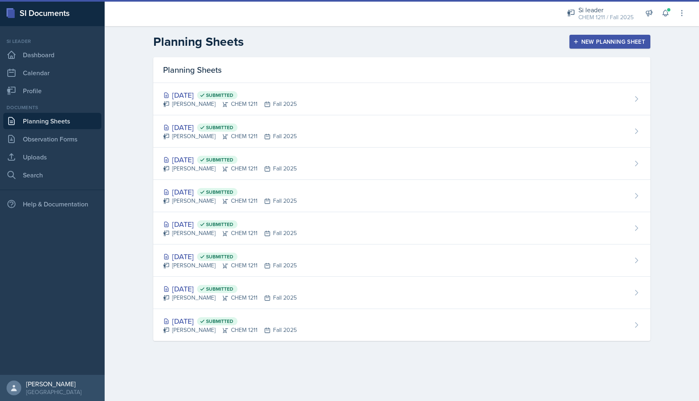
click at [586, 39] on div "New Planning Sheet" at bounding box center [610, 41] width 70 height 7
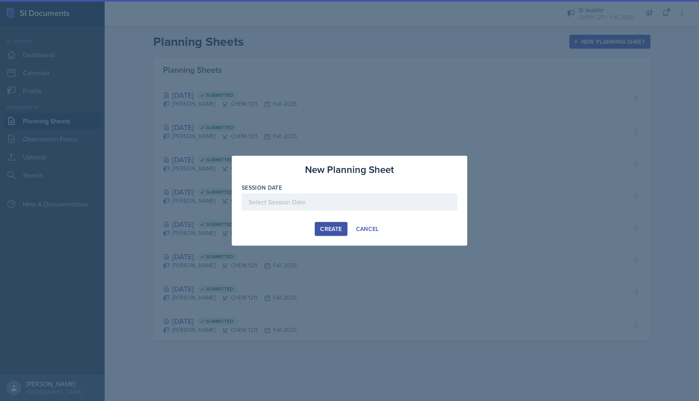
click at [317, 195] on div at bounding box center [350, 201] width 216 height 17
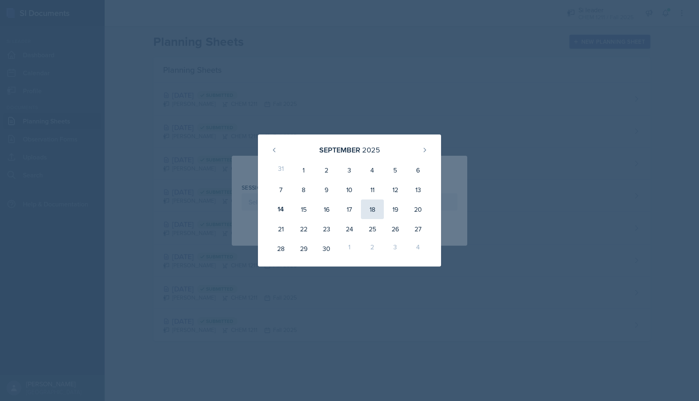
click at [373, 212] on div "18" at bounding box center [372, 209] width 23 height 20
type input "[DATE]"
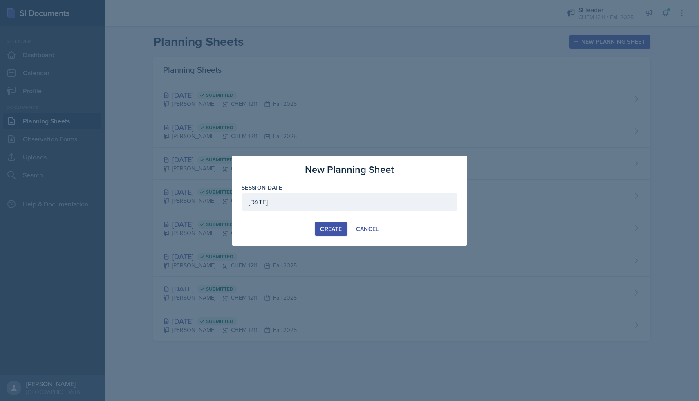
click at [329, 230] on div "Create" at bounding box center [331, 229] width 22 height 7
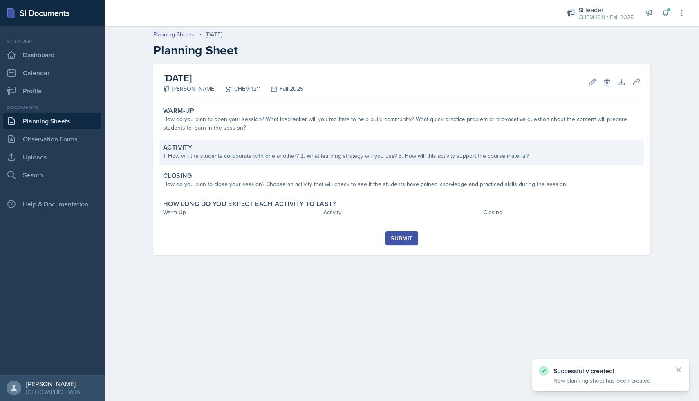
click at [261, 145] on div "Activity" at bounding box center [401, 147] width 477 height 8
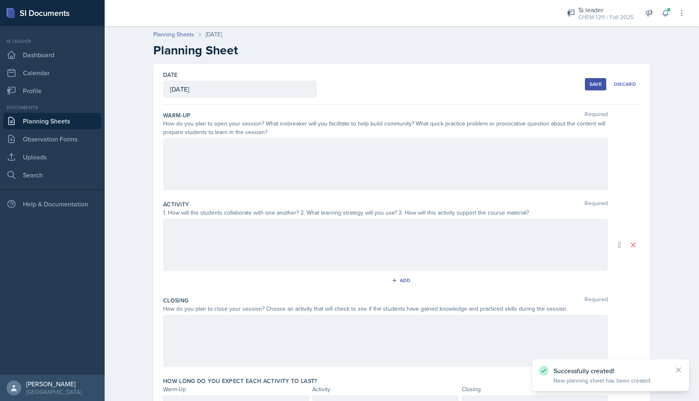
click at [264, 156] on div at bounding box center [385, 164] width 445 height 52
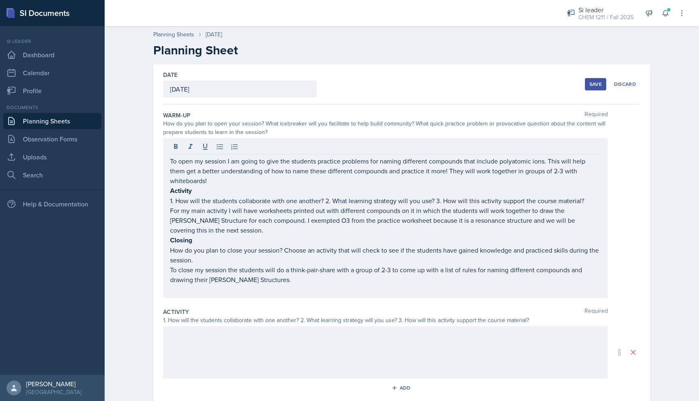
drag, startPoint x: 169, startPoint y: 192, endPoint x: 266, endPoint y: 284, distance: 134.2
click at [266, 284] on div "To open my session I am going to give the students practice problems for naming…" at bounding box center [385, 218] width 445 height 160
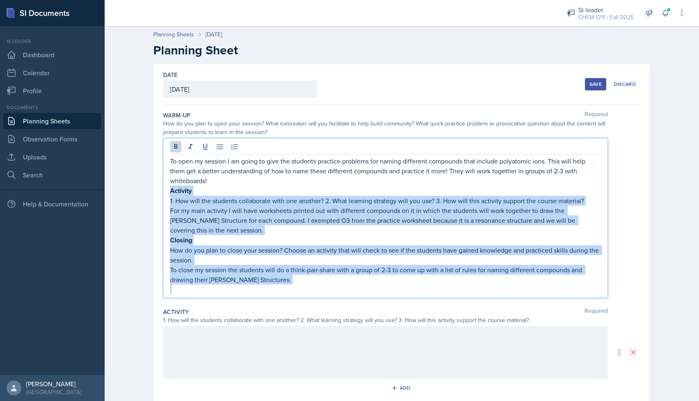
drag, startPoint x: 265, startPoint y: 284, endPoint x: 166, endPoint y: 195, distance: 133.7
click at [166, 195] on div "To open my session I am going to give the students practice problems for naming…" at bounding box center [385, 218] width 445 height 160
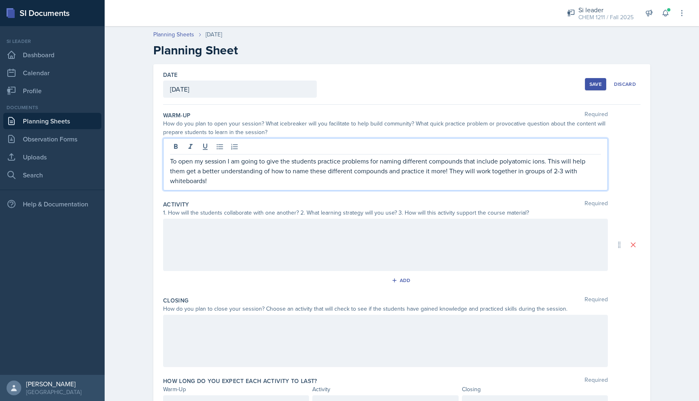
click at [194, 227] on div at bounding box center [385, 245] width 445 height 52
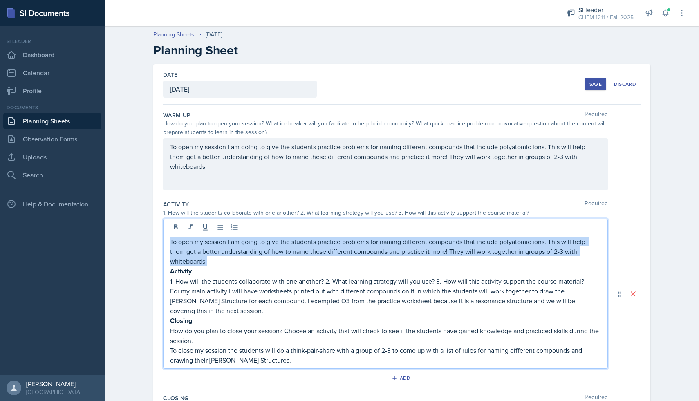
drag, startPoint x: 221, startPoint y: 264, endPoint x: 169, endPoint y: 241, distance: 56.5
click at [169, 241] on div "To open my session I am going to give the students practice problems for naming…" at bounding box center [385, 294] width 445 height 150
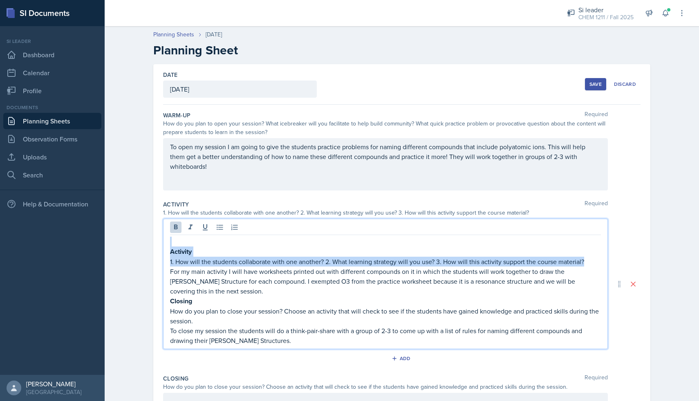
drag, startPoint x: 587, startPoint y: 261, endPoint x: 190, endPoint y: 242, distance: 397.7
click at [190, 242] on div "Activity 1. How will the students collaborate with one another? 2. What learnin…" at bounding box center [385, 291] width 431 height 109
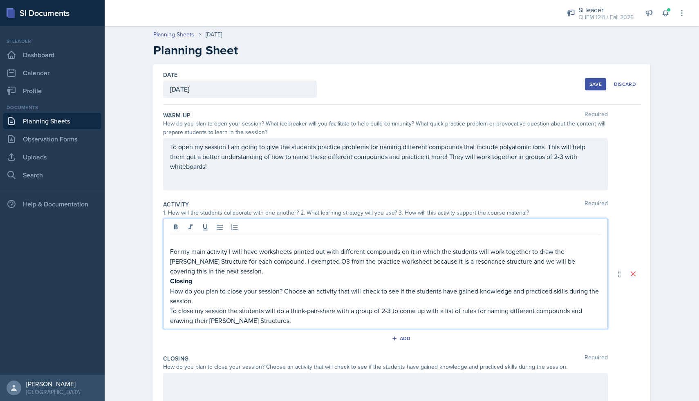
click at [169, 251] on div "For my main activity I will have worksheets printed out with different compound…" at bounding box center [385, 274] width 445 height 110
click at [170, 251] on p "For my main activity I will have worksheets printed out with different compound…" at bounding box center [385, 260] width 431 height 29
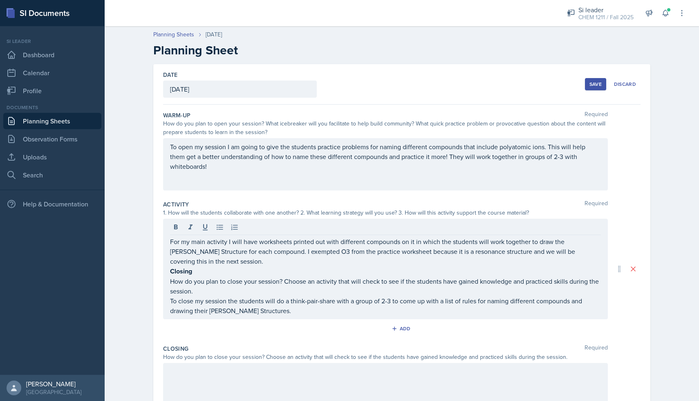
drag, startPoint x: 169, startPoint y: 271, endPoint x: 262, endPoint y: 313, distance: 102.3
click at [262, 313] on div "For my main activity I will have worksheets printed out with different compound…" at bounding box center [385, 269] width 445 height 101
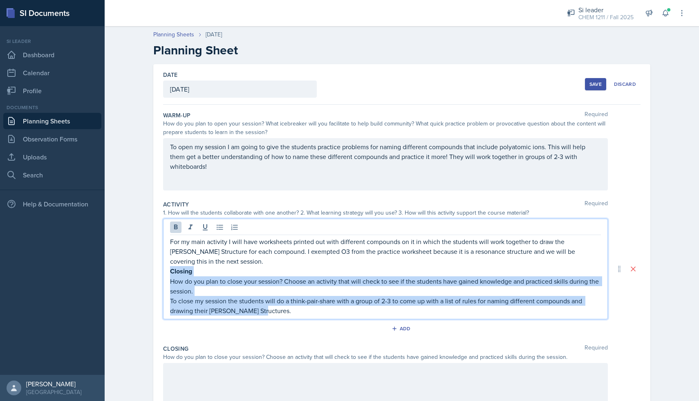
drag, startPoint x: 262, startPoint y: 313, endPoint x: 170, endPoint y: 273, distance: 99.8
click at [170, 273] on div "For my main activity I will have worksheets printed out with different compound…" at bounding box center [385, 276] width 431 height 79
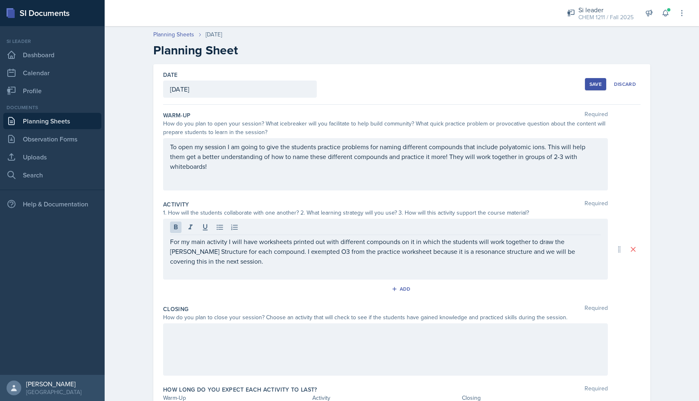
click at [208, 339] on div at bounding box center [385, 349] width 445 height 52
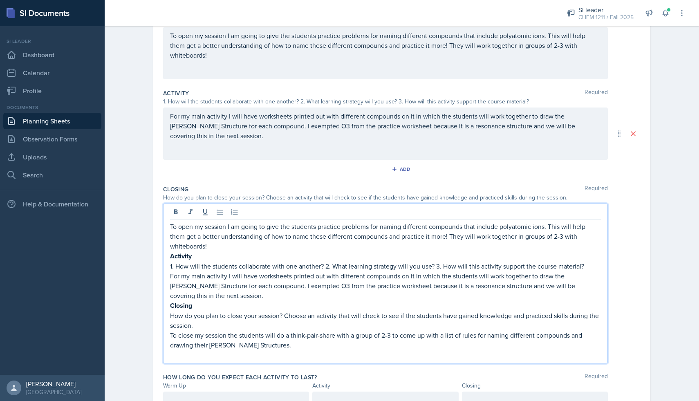
scroll to position [151, 0]
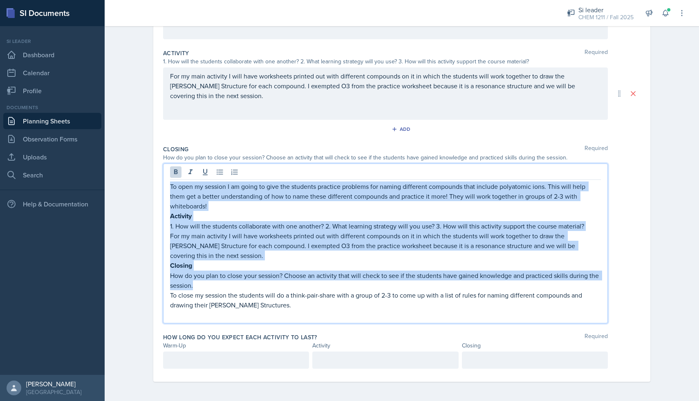
drag, startPoint x: 201, startPoint y: 286, endPoint x: 171, endPoint y: 184, distance: 106.1
click at [171, 184] on div "To open my session I am going to give the students practice problems for naming…" at bounding box center [385, 250] width 431 height 138
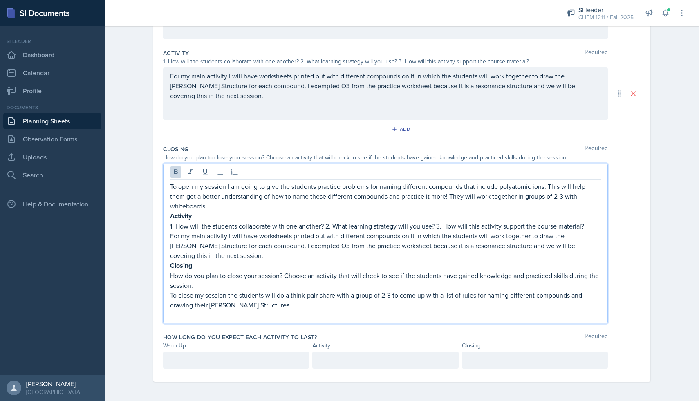
scroll to position [53, 0]
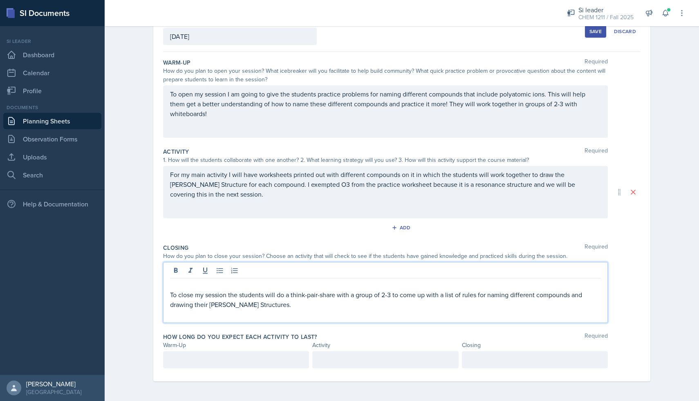
click at [171, 293] on p "To close my session the students will do a think-pair-share with a group of 2-3…" at bounding box center [385, 300] width 431 height 20
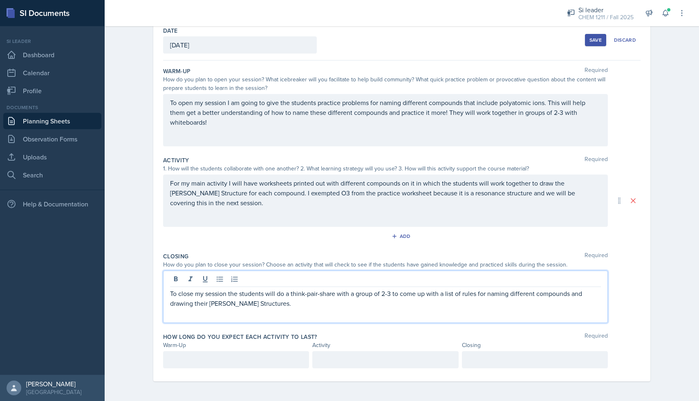
scroll to position [58, 0]
click at [206, 364] on p at bounding box center [236, 360] width 132 height 10
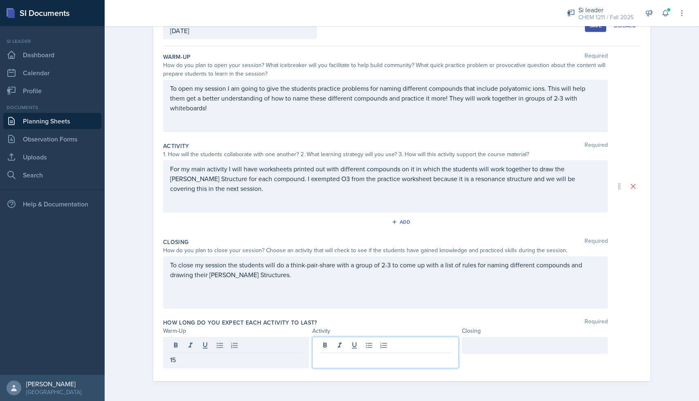
click at [337, 348] on div at bounding box center [385, 352] width 146 height 31
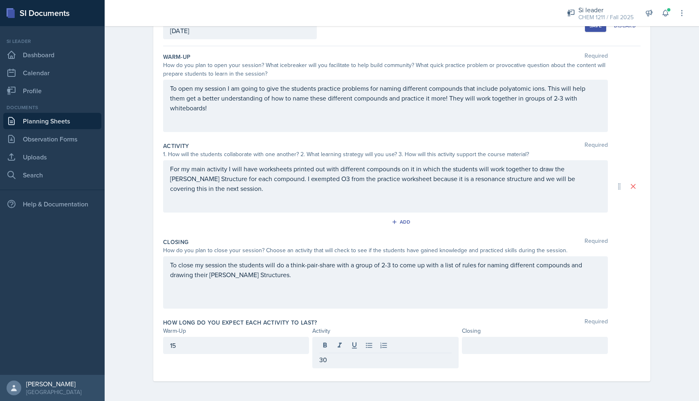
click at [494, 351] on div at bounding box center [535, 345] width 146 height 17
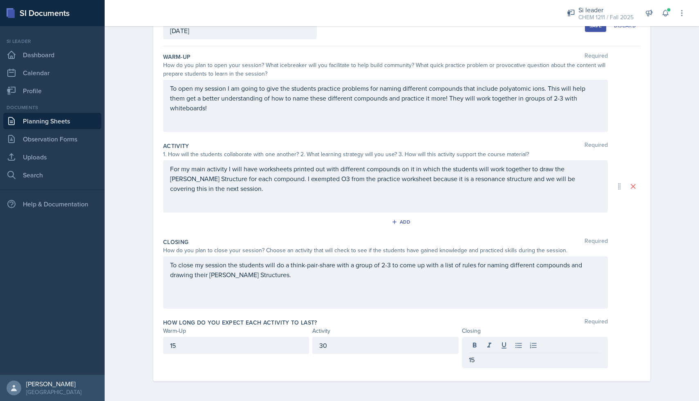
click at [505, 307] on div "To close my session the students will do a think-pair-share with a group of 2-3…" at bounding box center [385, 282] width 445 height 52
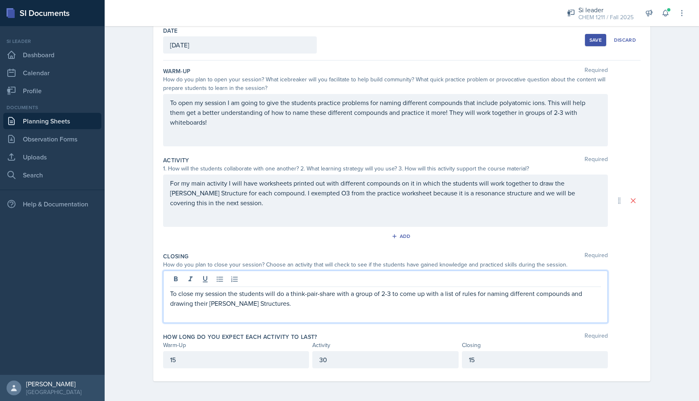
click at [435, 326] on div "Closing Required How do you plan to close your session? Choose an activity that…" at bounding box center [401, 289] width 477 height 81
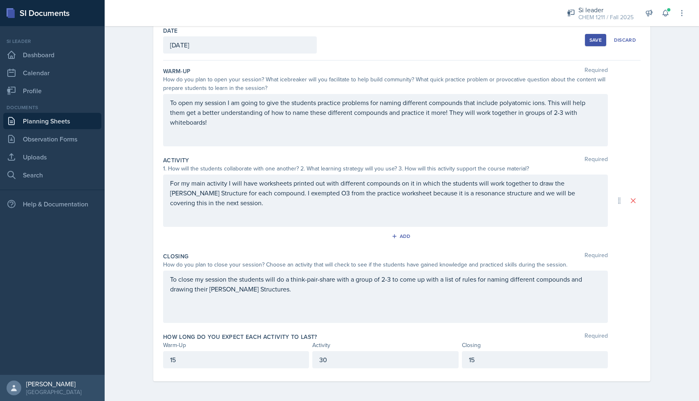
scroll to position [0, 0]
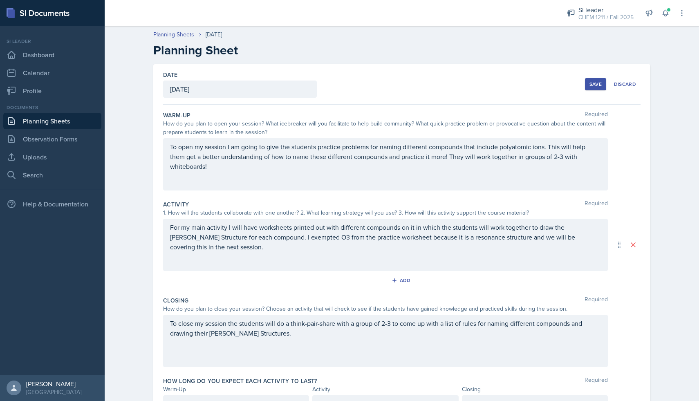
click at [602, 81] on button "Save" at bounding box center [595, 84] width 21 height 12
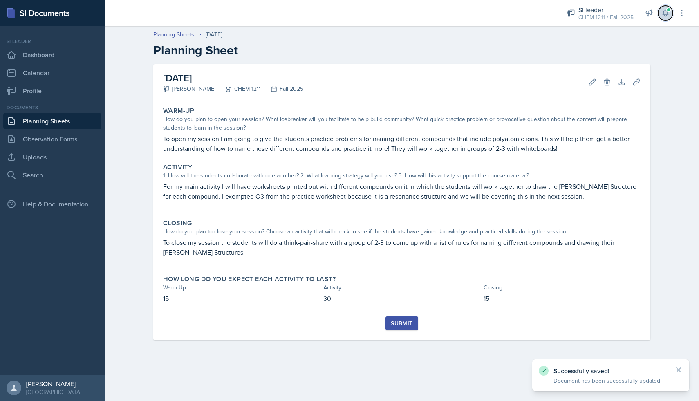
click at [669, 8] on span at bounding box center [668, 9] width 5 height 5
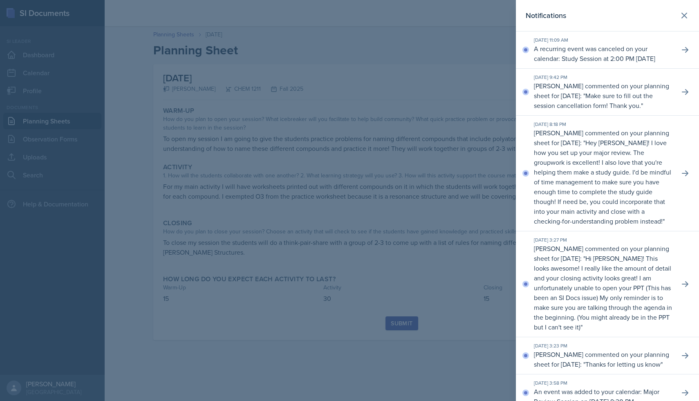
click at [466, 43] on div at bounding box center [349, 200] width 699 height 401
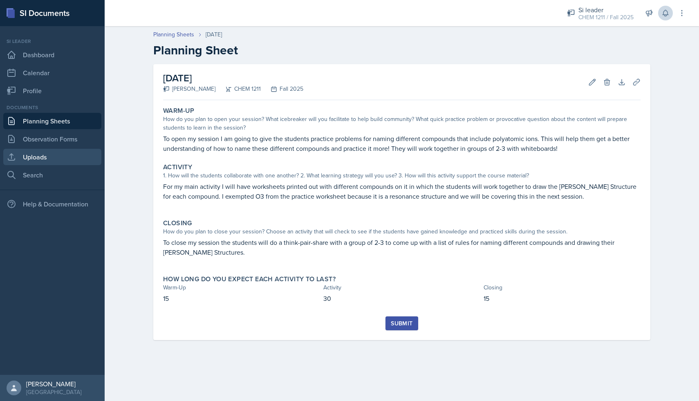
click at [65, 152] on link "Uploads" at bounding box center [52, 157] width 98 height 16
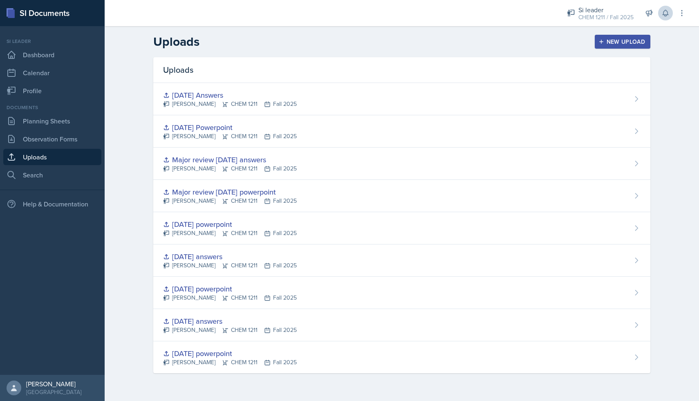
click at [626, 41] on div "New Upload" at bounding box center [622, 41] width 45 height 7
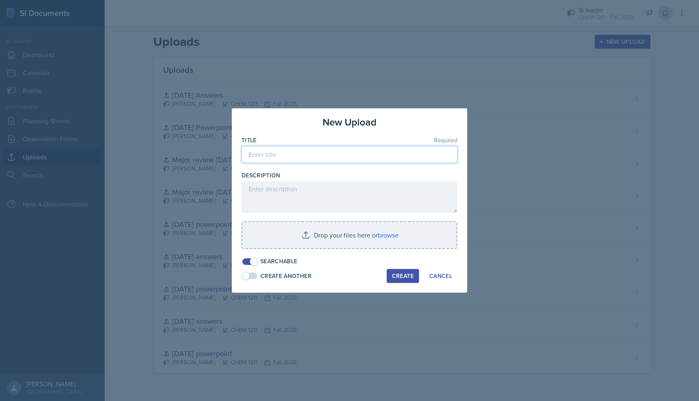
click at [399, 149] on input at bounding box center [350, 154] width 216 height 17
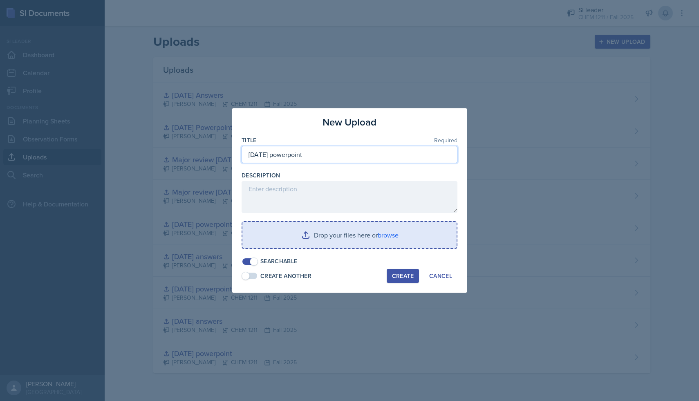
type input "[DATE] powerpoint"
click at [406, 234] on input "file" at bounding box center [349, 235] width 214 height 26
click at [395, 237] on input "file" at bounding box center [349, 235] width 214 height 26
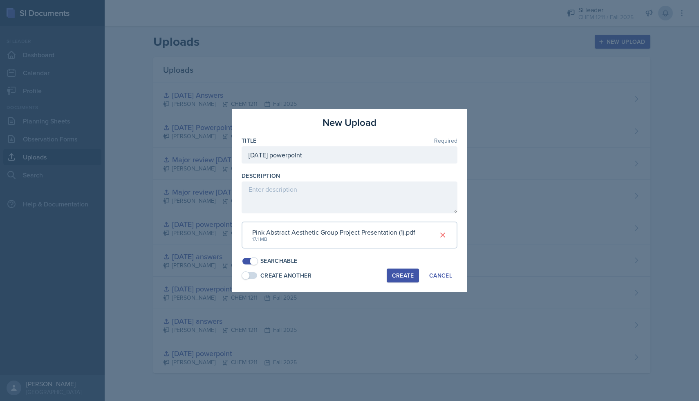
click at [404, 278] on div "Create" at bounding box center [403, 275] width 22 height 7
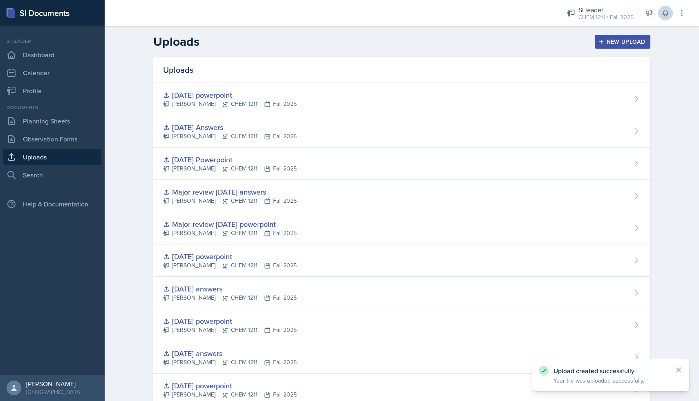
click at [619, 40] on div "New Upload" at bounding box center [622, 41] width 45 height 7
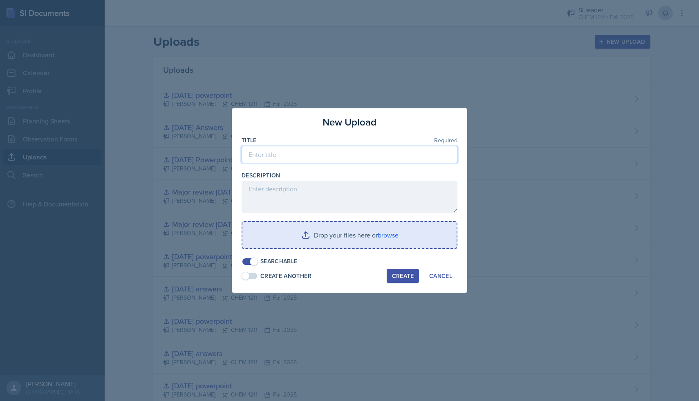
click at [378, 163] on input at bounding box center [350, 154] width 216 height 17
type input "[DATE] answers"
click at [378, 238] on input "file" at bounding box center [349, 235] width 214 height 26
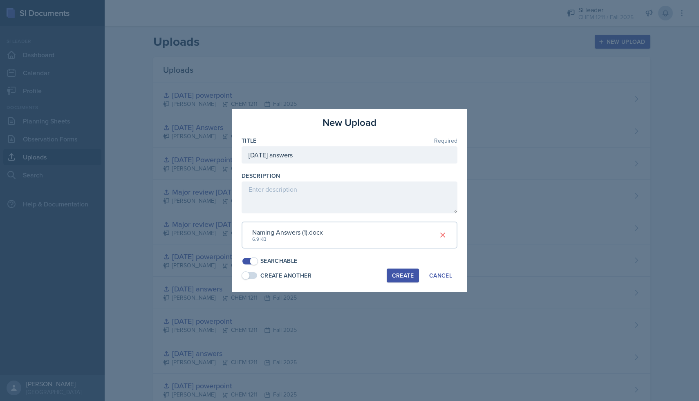
click at [403, 283] on div "New Upload Title Required [DATE] answers Description Naming Answers (1).docx 6.…" at bounding box center [349, 201] width 235 height 184
click at [403, 271] on button "Create" at bounding box center [403, 276] width 32 height 14
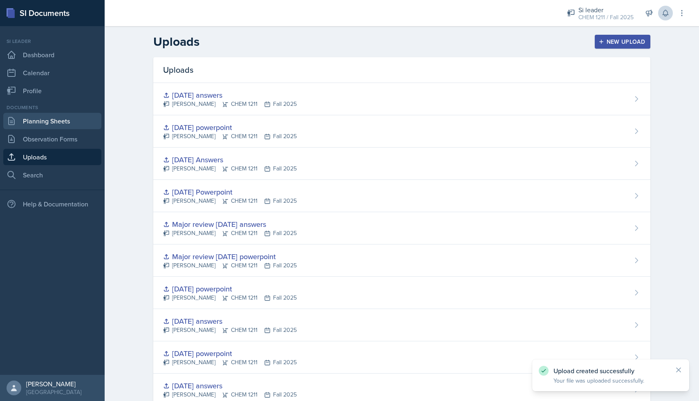
click at [68, 123] on link "Planning Sheets" at bounding box center [52, 121] width 98 height 16
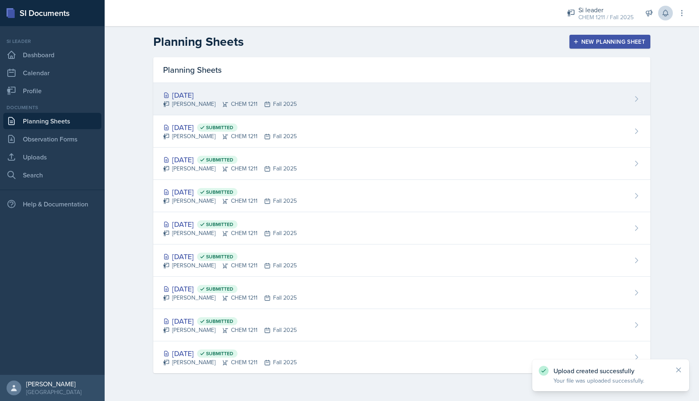
click at [216, 100] on div "[DATE]" at bounding box center [230, 95] width 134 height 11
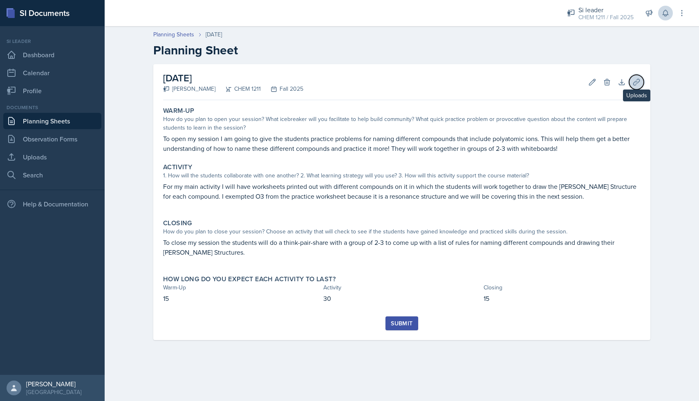
click at [636, 85] on icon at bounding box center [636, 82] width 8 height 8
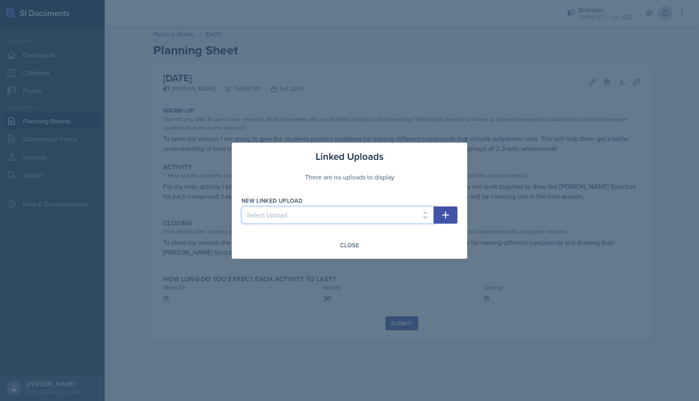
click at [423, 219] on select "Select Upload [DATE] powerpoint [DATE] answers [DATE] powerpoint [DATE] answers…" at bounding box center [338, 214] width 192 height 17
select select "c4a4a63a-f60b-43c3-bcd9-ab12dac6895d"
click at [242, 206] on select "Select Upload [DATE] powerpoint [DATE] answers [DATE] powerpoint [DATE] answers…" at bounding box center [338, 214] width 192 height 17
click at [444, 215] on icon "button" at bounding box center [445, 214] width 7 height 7
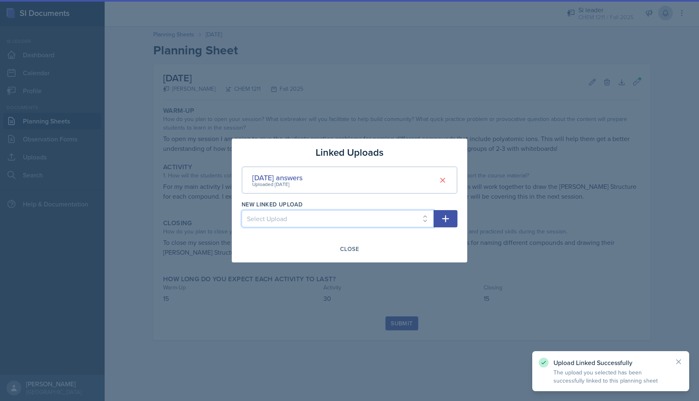
click at [420, 220] on select "Select Upload [DATE] powerpoint [DATE] answers [DATE] powerpoint [DATE] answers…" at bounding box center [338, 218] width 192 height 17
select select "4bc2bedd-14d9-48a8-984a-fe9a68fa1bc4"
click at [242, 210] on select "Select Upload [DATE] powerpoint [DATE] answers [DATE] powerpoint [DATE] answers…" at bounding box center [338, 218] width 192 height 17
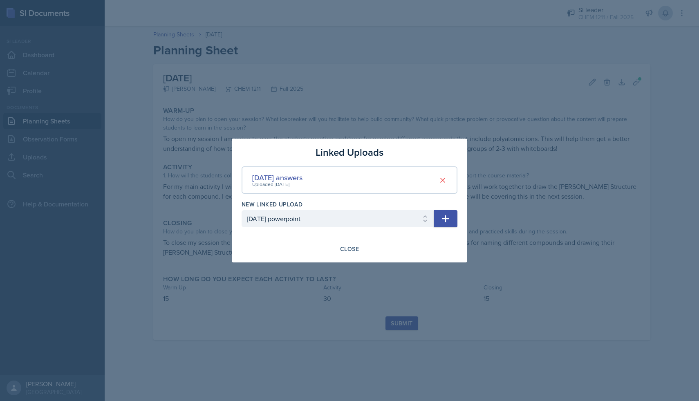
click at [448, 212] on button "button" at bounding box center [446, 218] width 24 height 17
select select
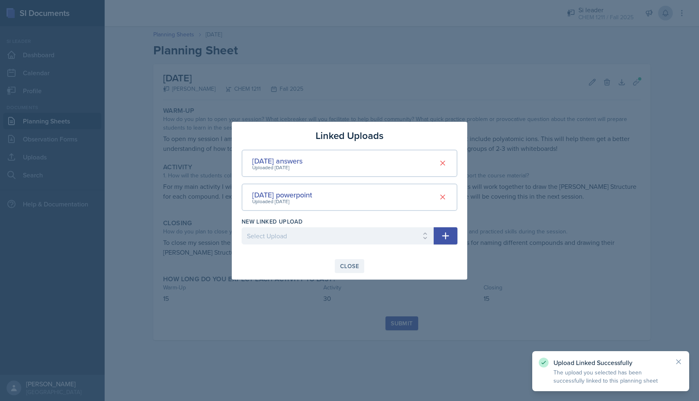
click at [347, 263] on div "Close" at bounding box center [349, 266] width 19 height 7
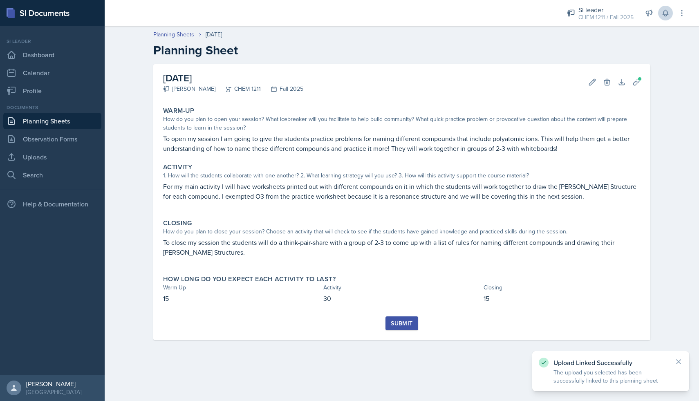
click at [400, 325] on div "Submit" at bounding box center [402, 323] width 22 height 7
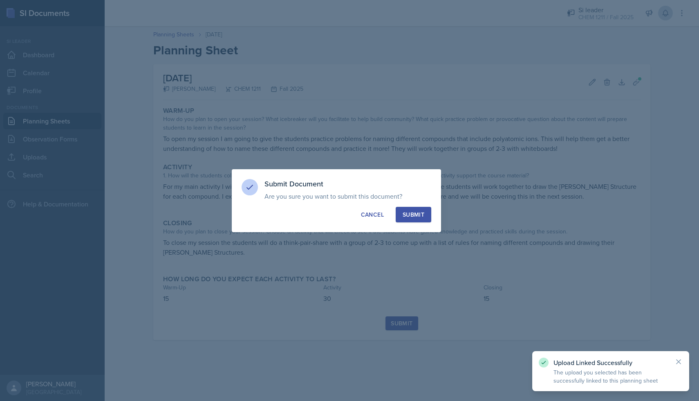
click at [407, 210] on div "Submit" at bounding box center [414, 214] width 22 height 8
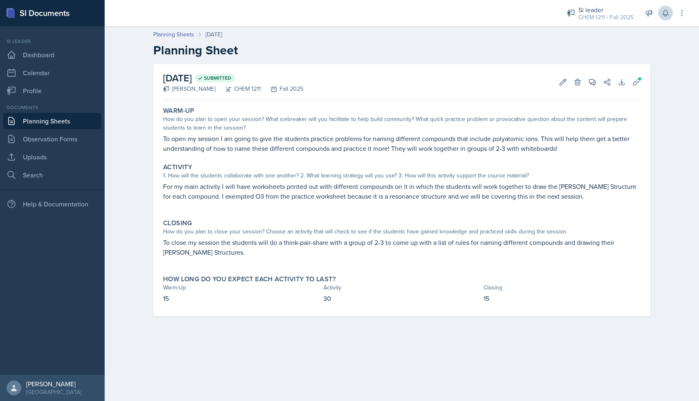
click at [54, 115] on link "Planning Sheets" at bounding box center [52, 121] width 98 height 16
